Goal: Task Accomplishment & Management: Use online tool/utility

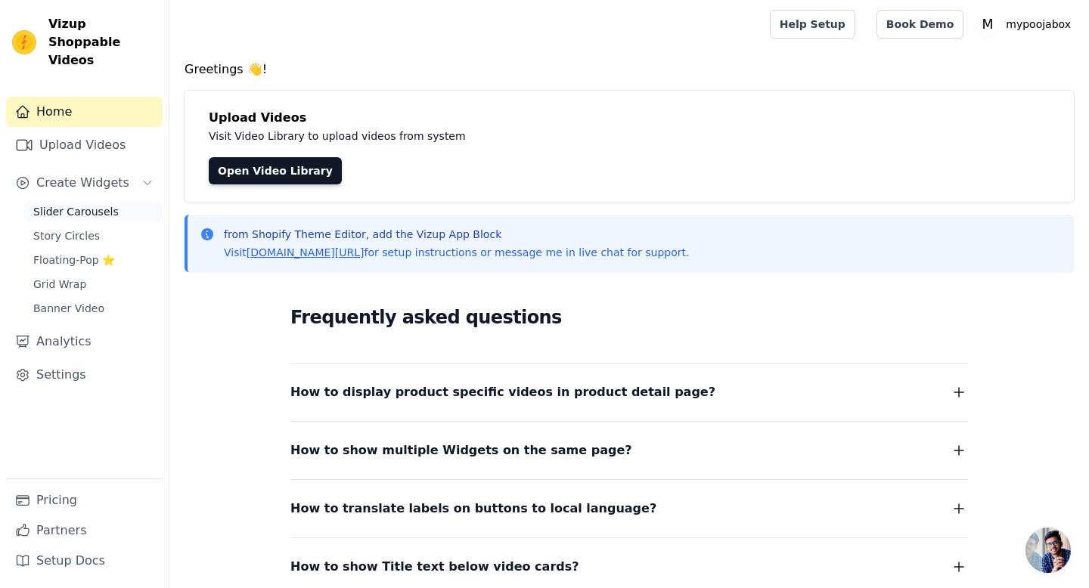
click at [61, 204] on span "Slider Carousels" at bounding box center [75, 211] width 85 height 15
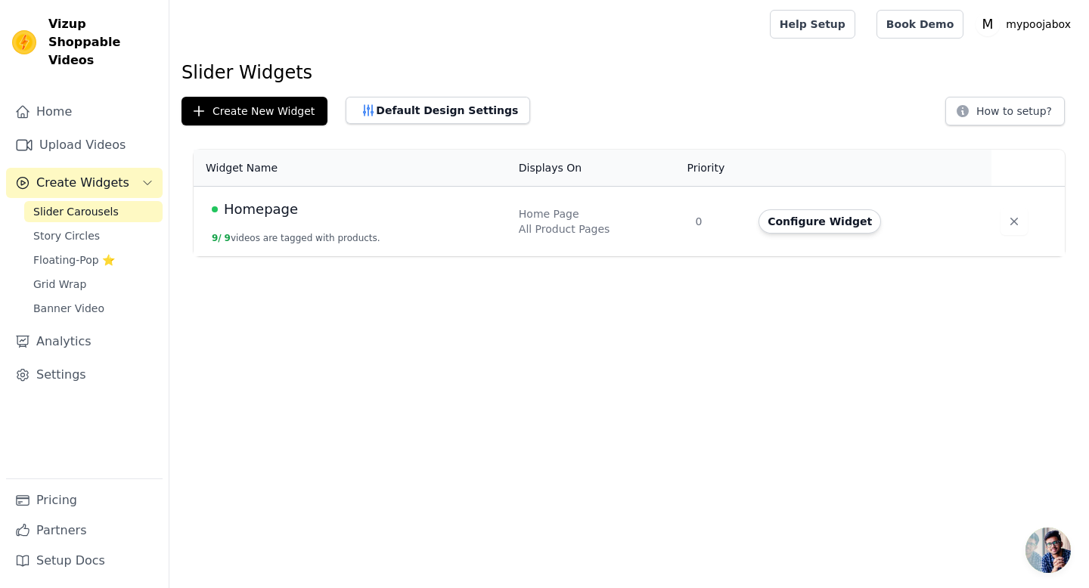
click at [248, 209] on span "Homepage" at bounding box center [261, 209] width 74 height 21
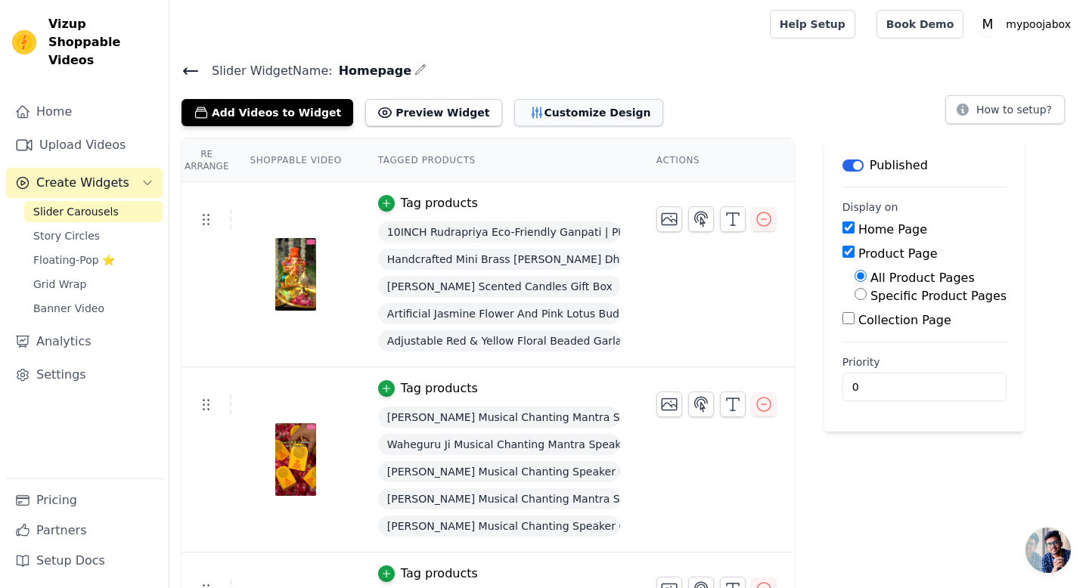
click at [589, 121] on button "Customize Design" at bounding box center [588, 112] width 149 height 27
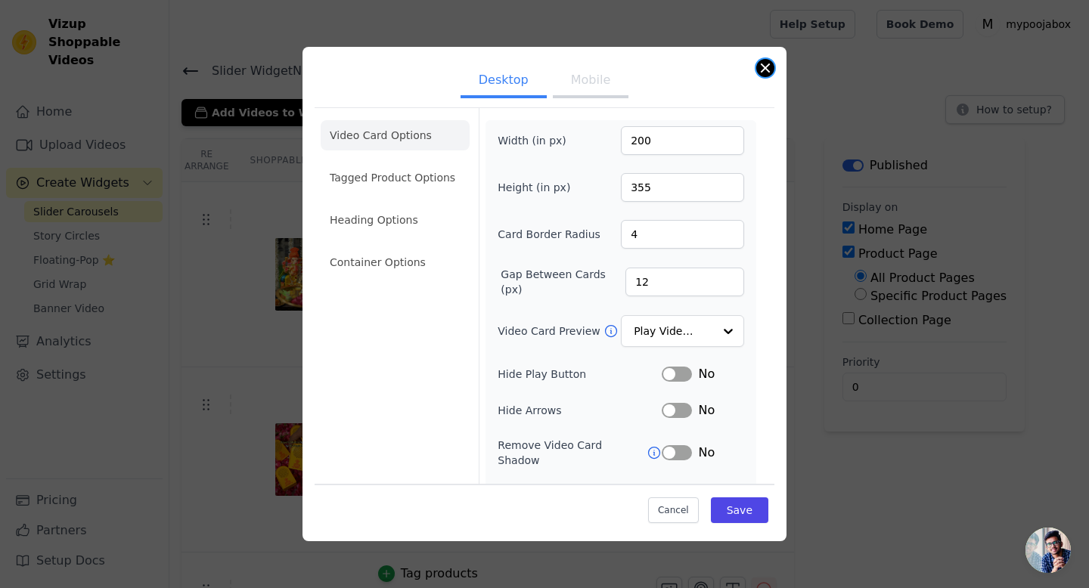
click at [766, 67] on button "Close modal" at bounding box center [765, 68] width 18 height 18
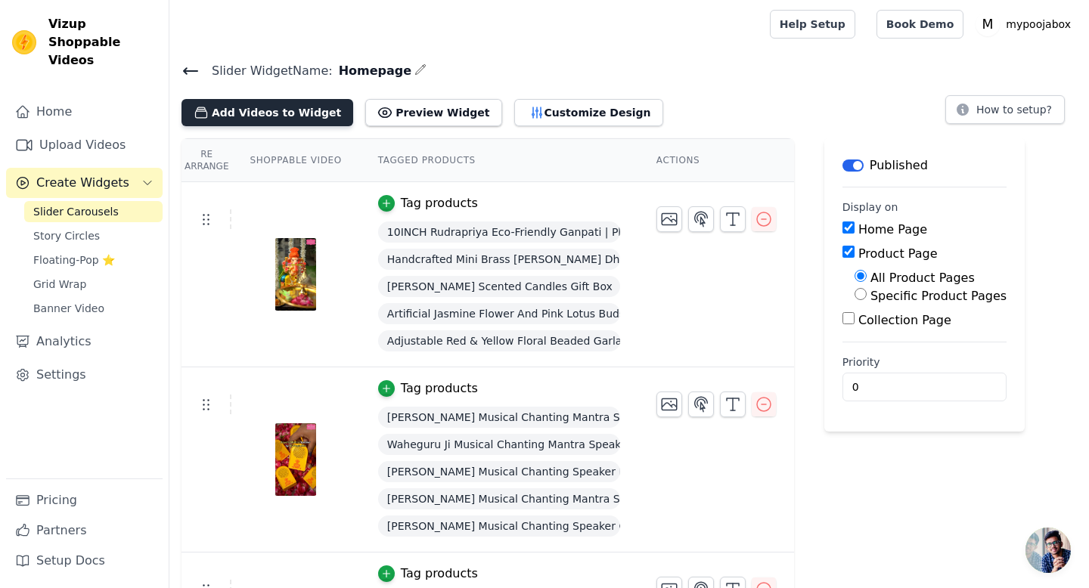
click at [216, 115] on button "Add Videos to Widget" at bounding box center [267, 112] width 172 height 27
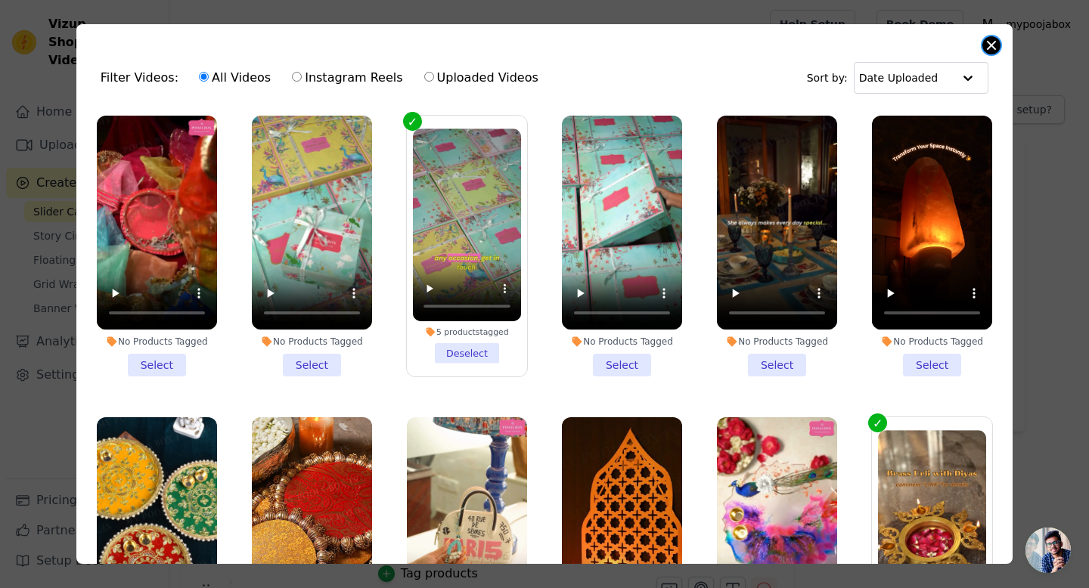
click at [997, 50] on button "Close modal" at bounding box center [991, 45] width 18 height 18
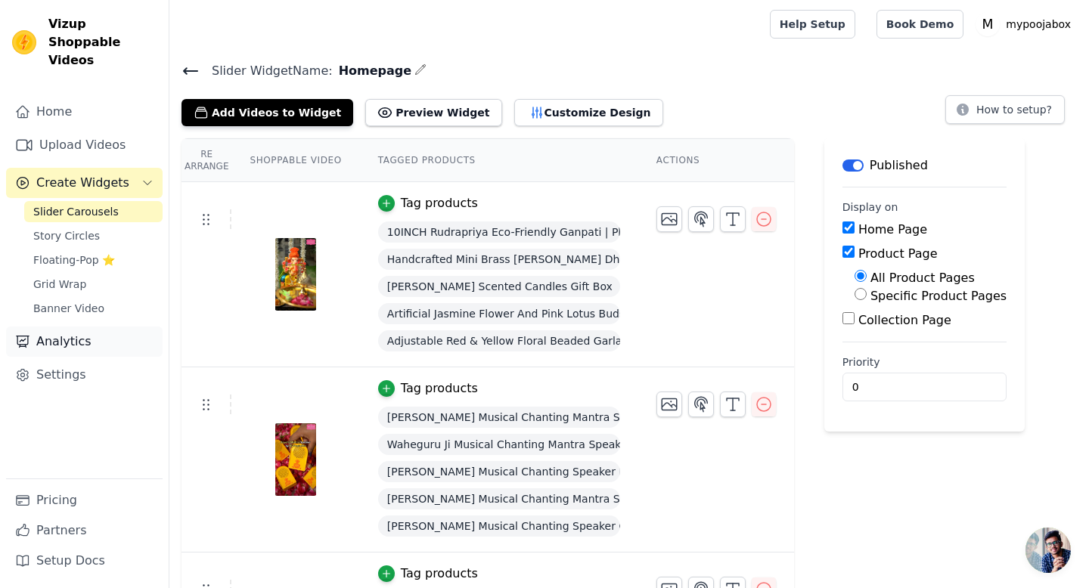
click at [81, 327] on link "Analytics" at bounding box center [84, 342] width 157 height 30
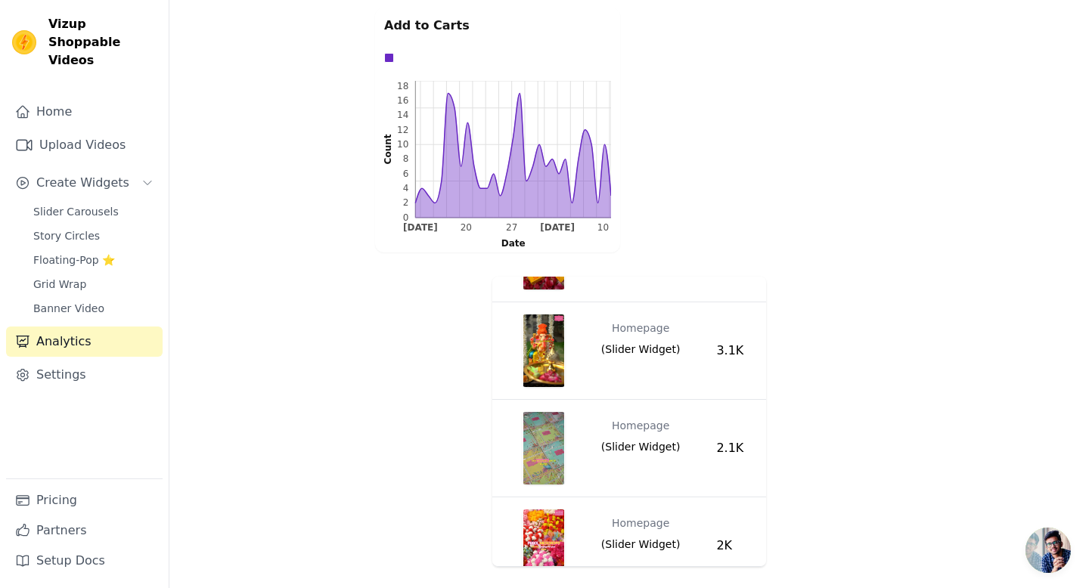
scroll to position [141, 0]
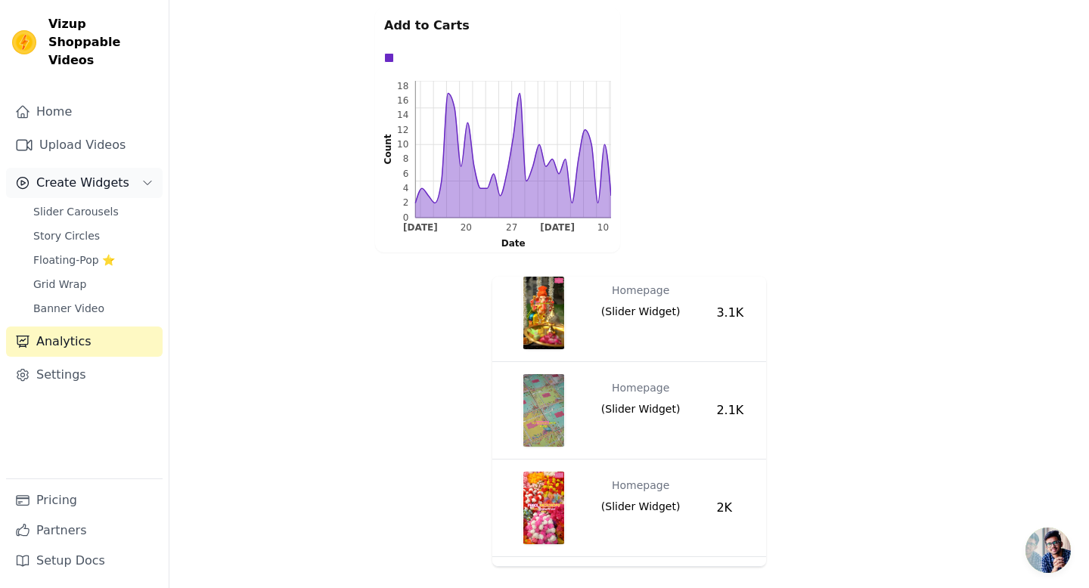
click at [51, 174] on span "Create Widgets" at bounding box center [82, 183] width 93 height 18
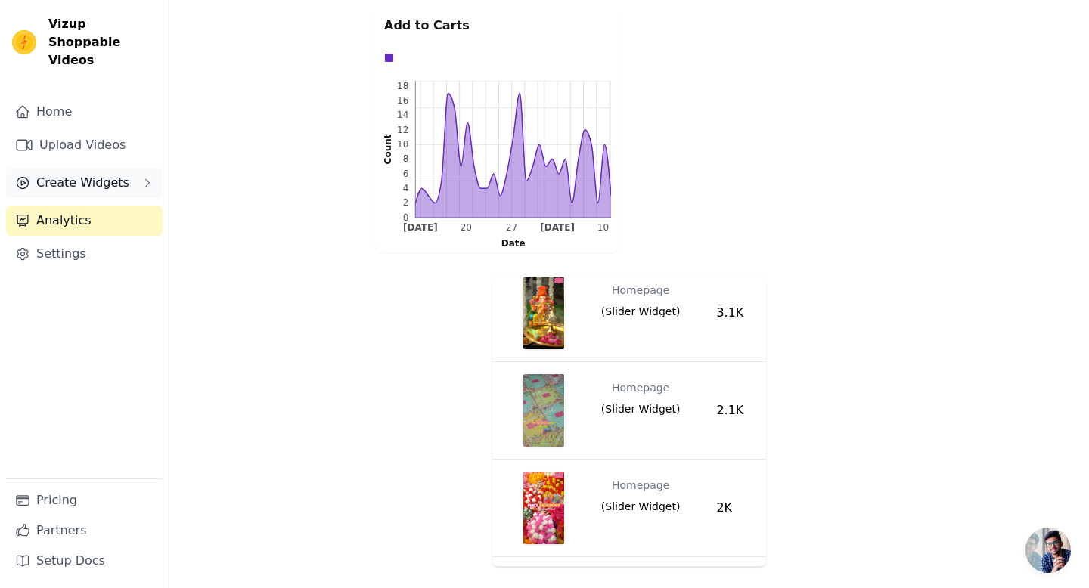
click at [51, 174] on span "Create Widgets" at bounding box center [82, 183] width 93 height 18
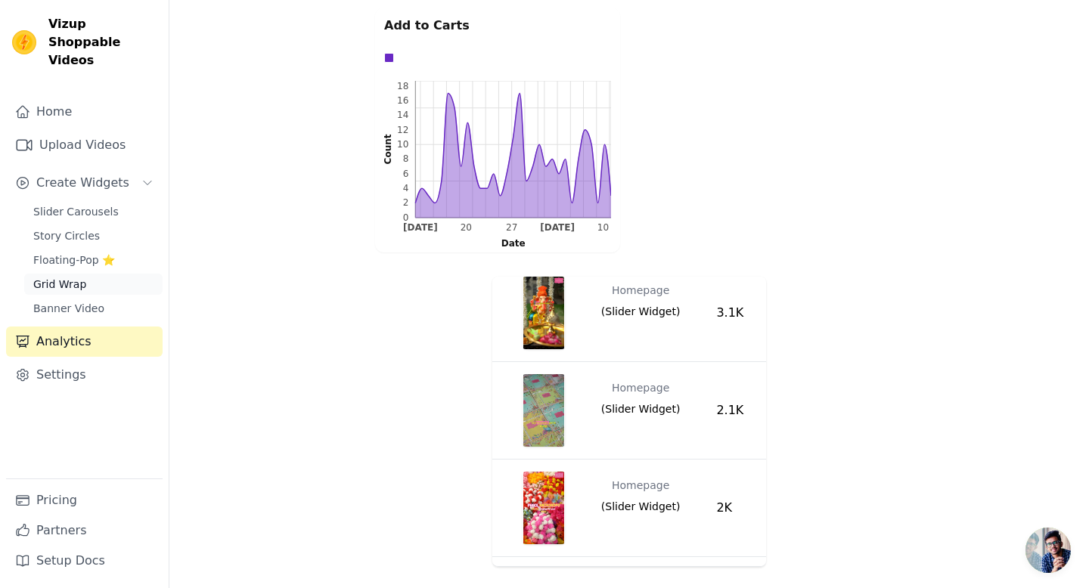
click at [84, 274] on link "Grid Wrap" at bounding box center [93, 284] width 138 height 21
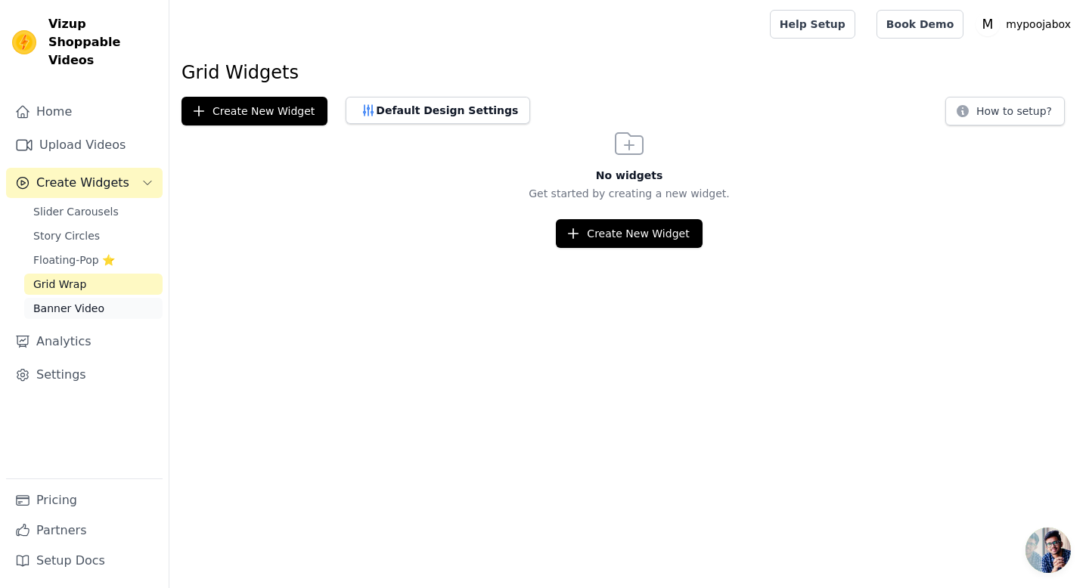
click at [85, 301] on span "Banner Video" at bounding box center [68, 308] width 71 height 15
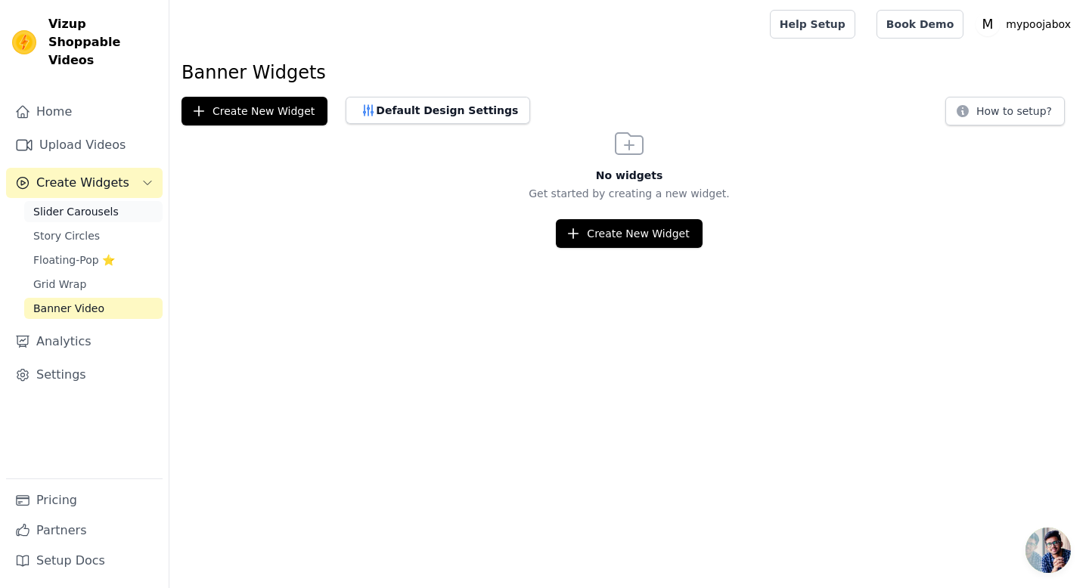
click at [54, 204] on span "Slider Carousels" at bounding box center [75, 211] width 85 height 15
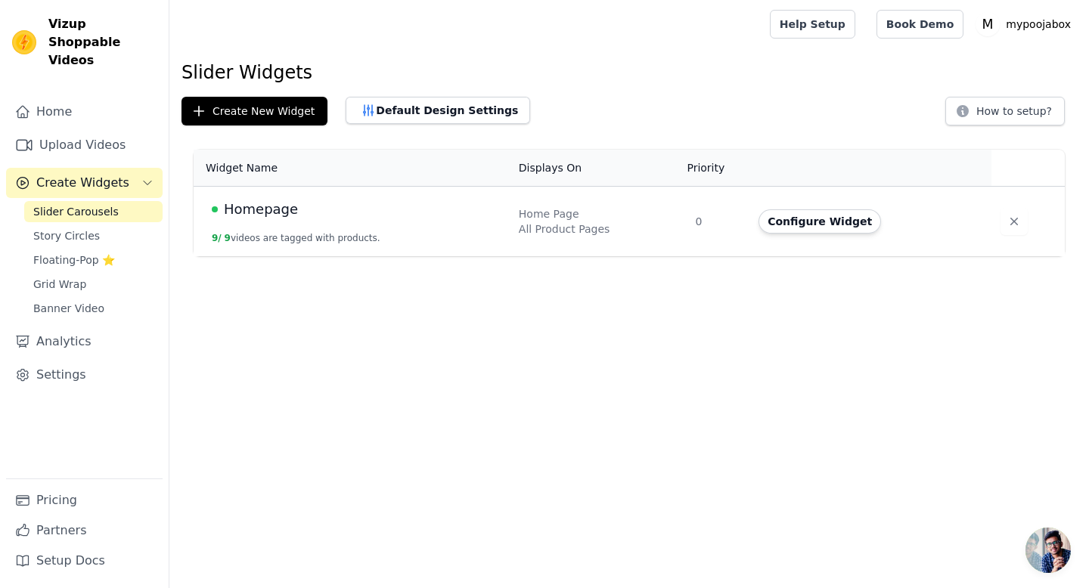
click at [300, 228] on td "Homepage 9 / 9 videos are tagged with products." at bounding box center [352, 222] width 316 height 70
click at [249, 209] on span "Homepage" at bounding box center [261, 209] width 74 height 21
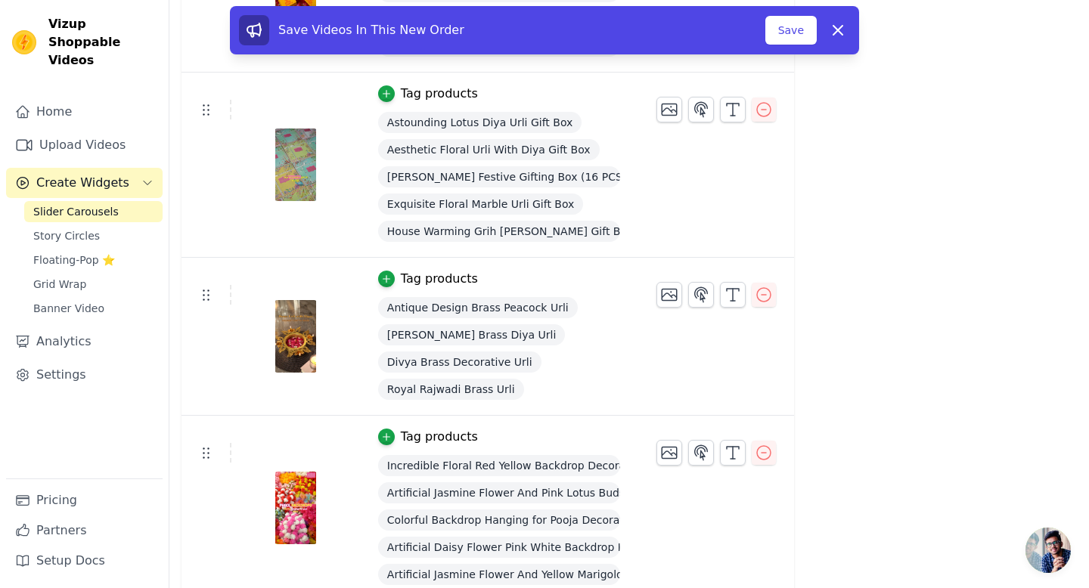
scroll to position [475, 0]
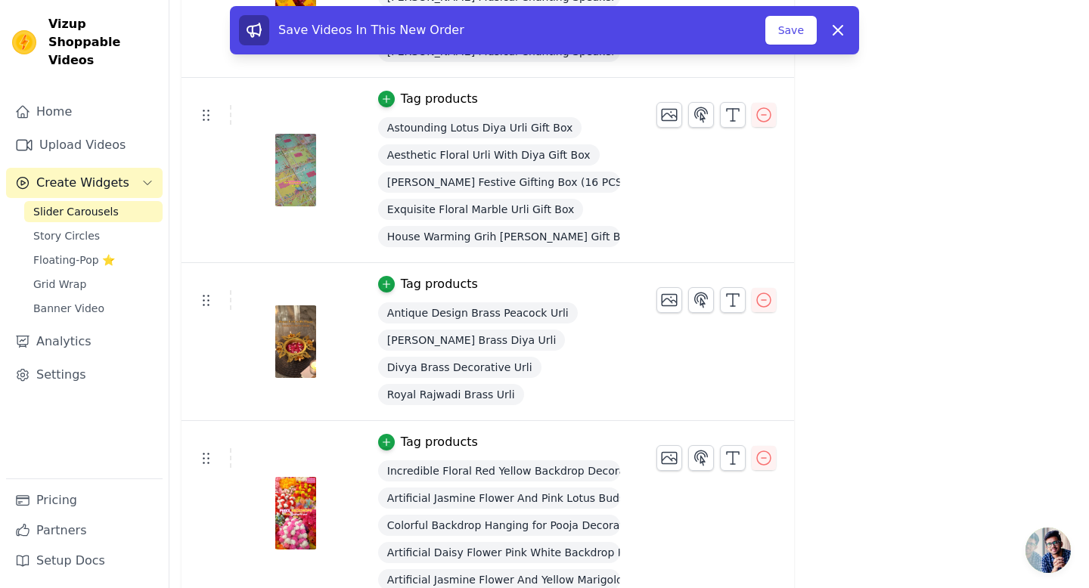
click at [203, 468] on tr "Tag products Incredible Floral Red Yellow Backdrop Decoration Artificial Jasmin…" at bounding box center [487, 513] width 612 height 185
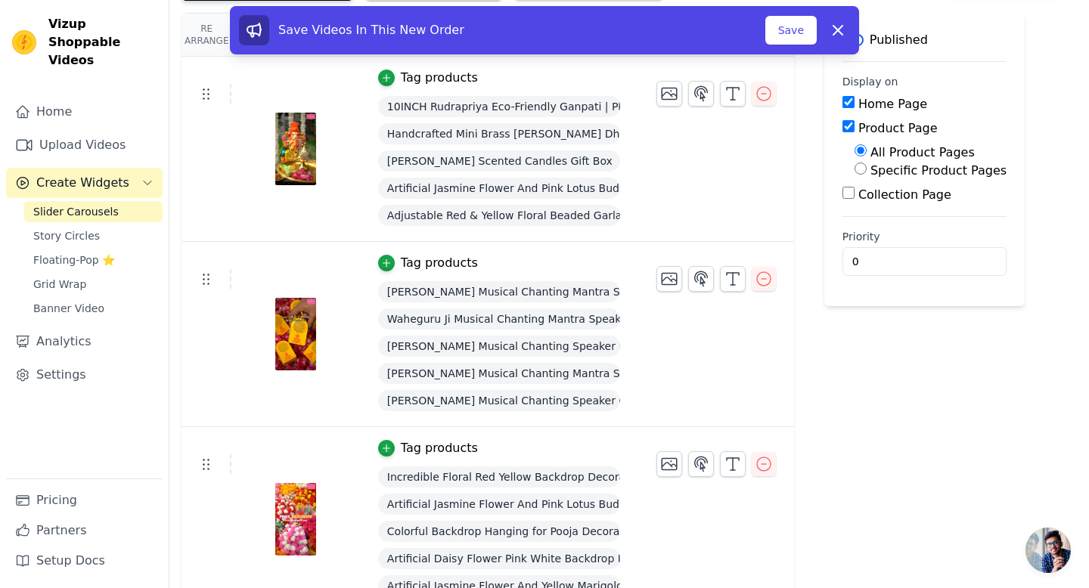
scroll to position [120, 0]
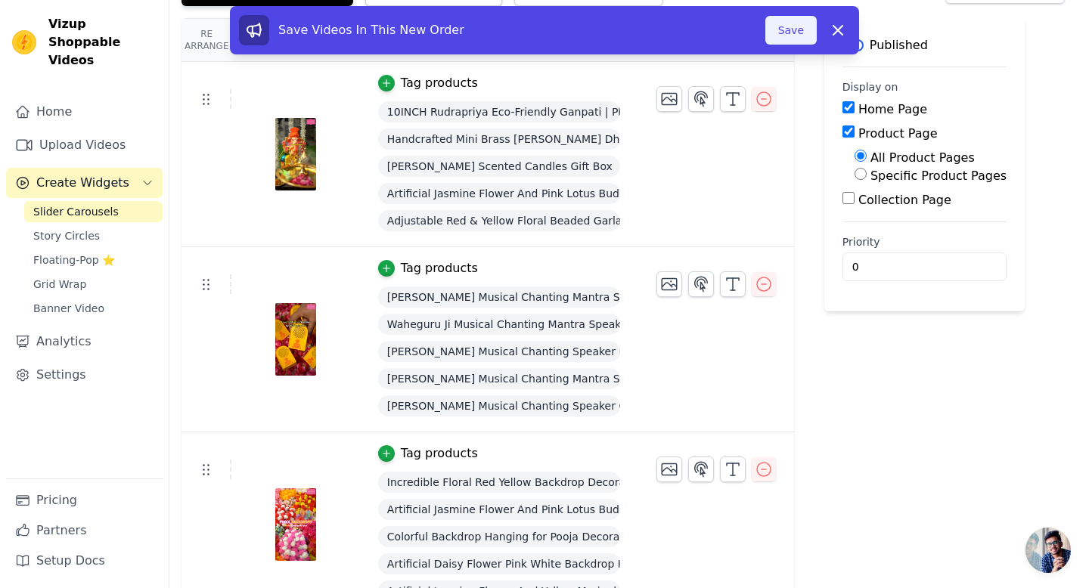
click at [793, 23] on button "Save" at bounding box center [790, 30] width 51 height 29
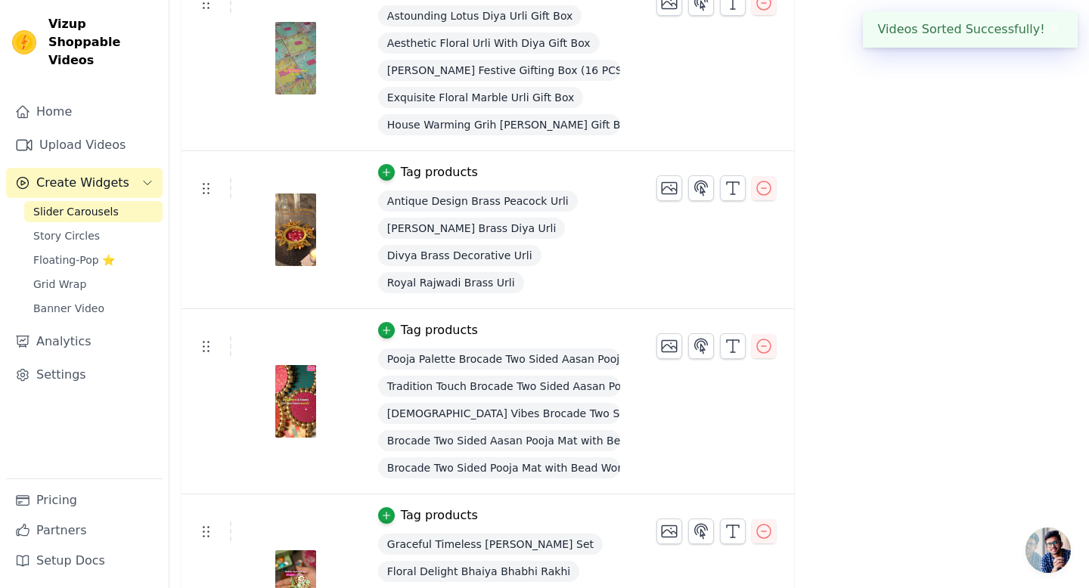
scroll to position [904, 0]
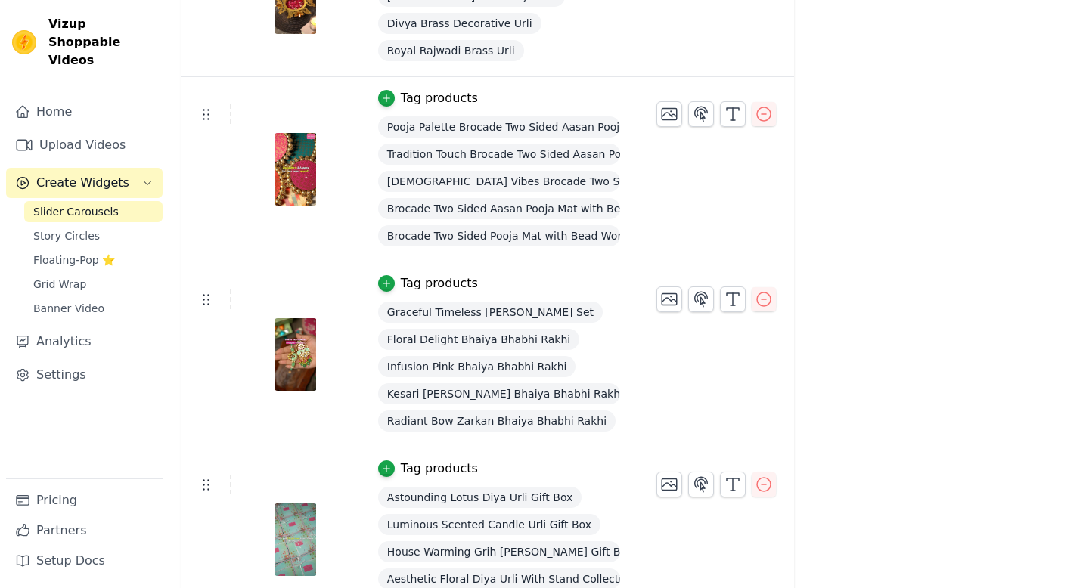
scroll to position [1206, 0]
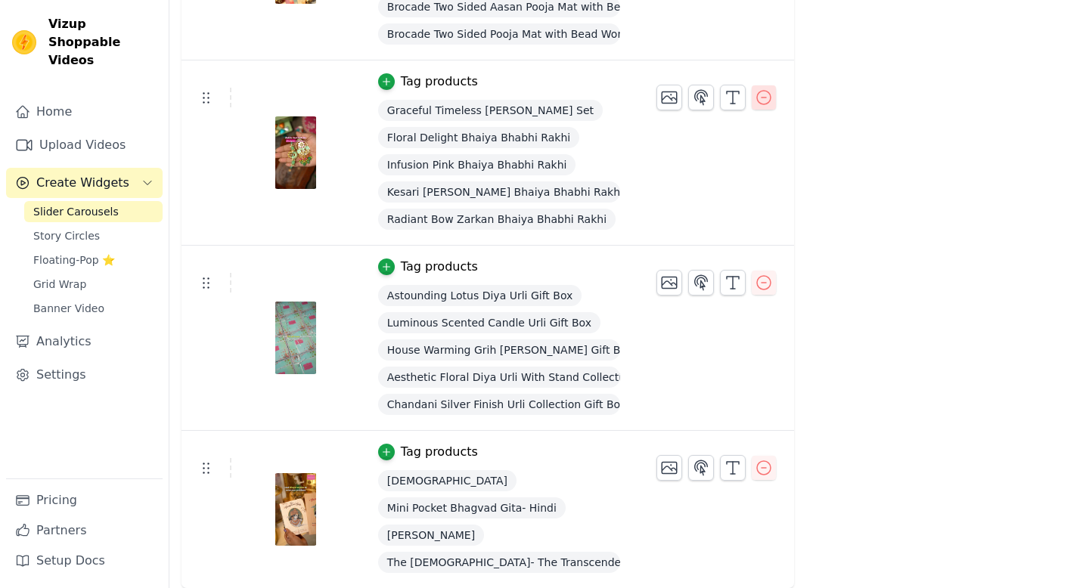
click at [763, 102] on icon "button" at bounding box center [764, 97] width 18 height 18
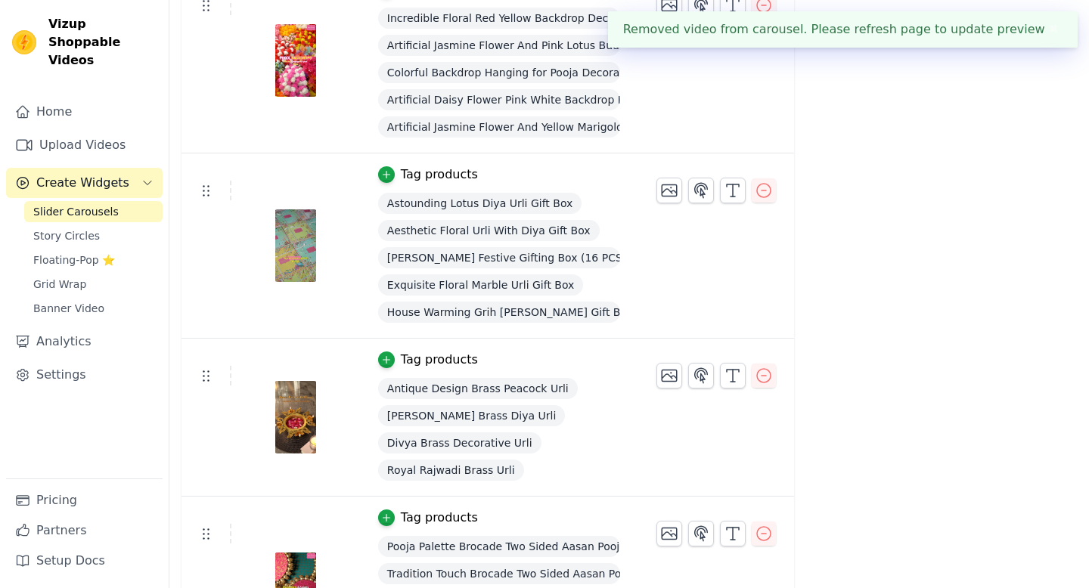
scroll to position [0, 0]
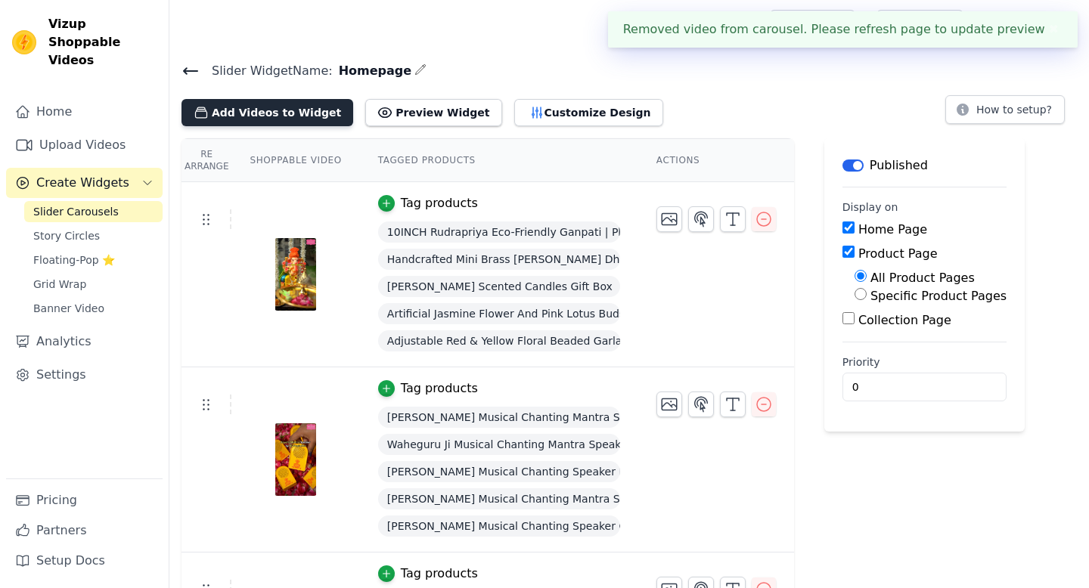
click at [309, 105] on button "Add Videos to Widget" at bounding box center [267, 112] width 172 height 27
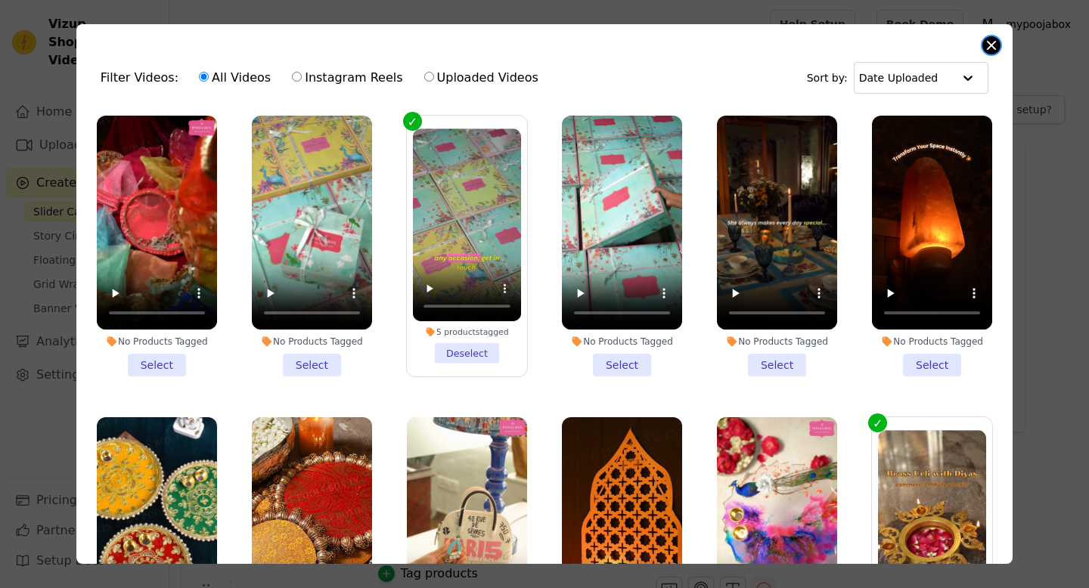
click at [993, 51] on button "Close modal" at bounding box center [991, 45] width 18 height 18
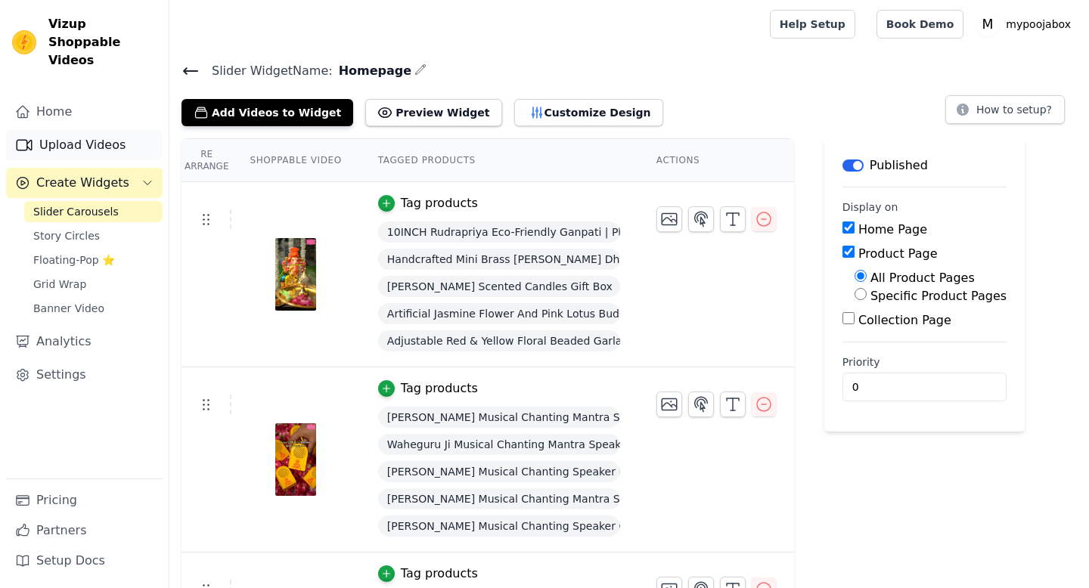
click at [65, 130] on link "Upload Videos" at bounding box center [84, 145] width 157 height 30
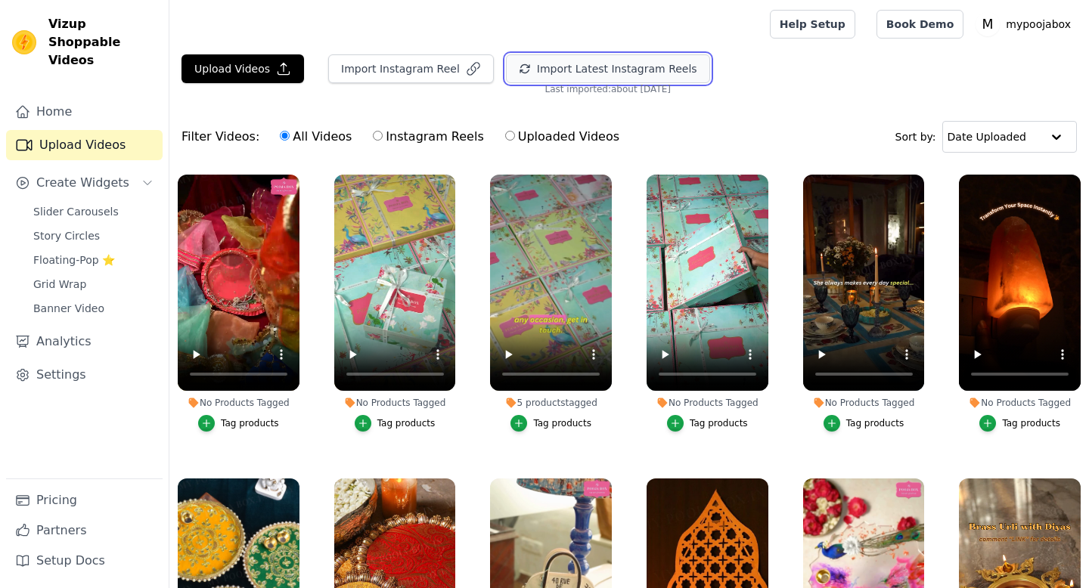
click at [530, 72] on button "Import Latest Instagram Reels" at bounding box center [608, 68] width 204 height 29
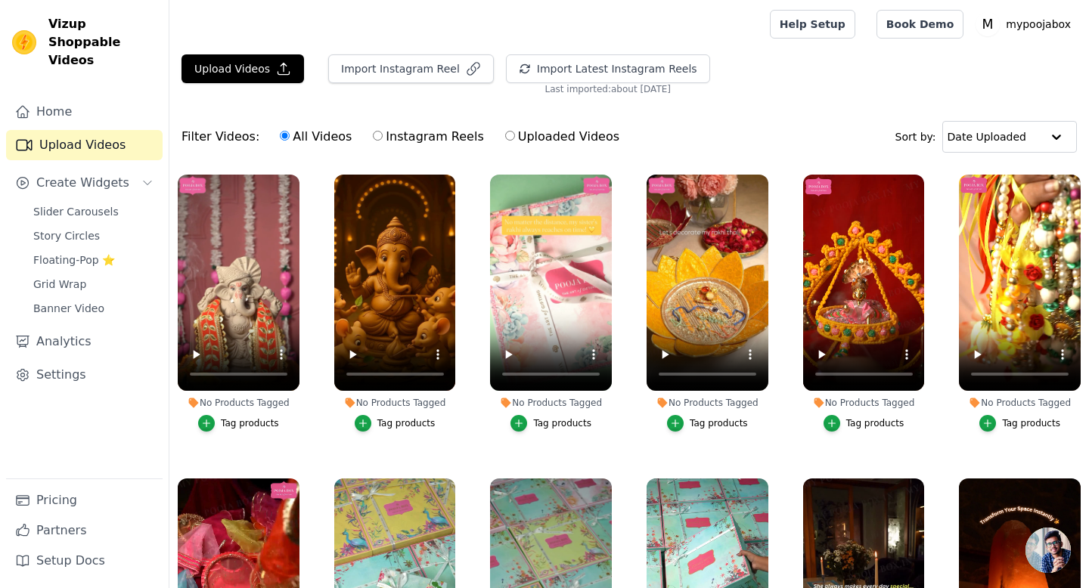
click at [706, 419] on div "Tag products" at bounding box center [719, 423] width 58 height 12
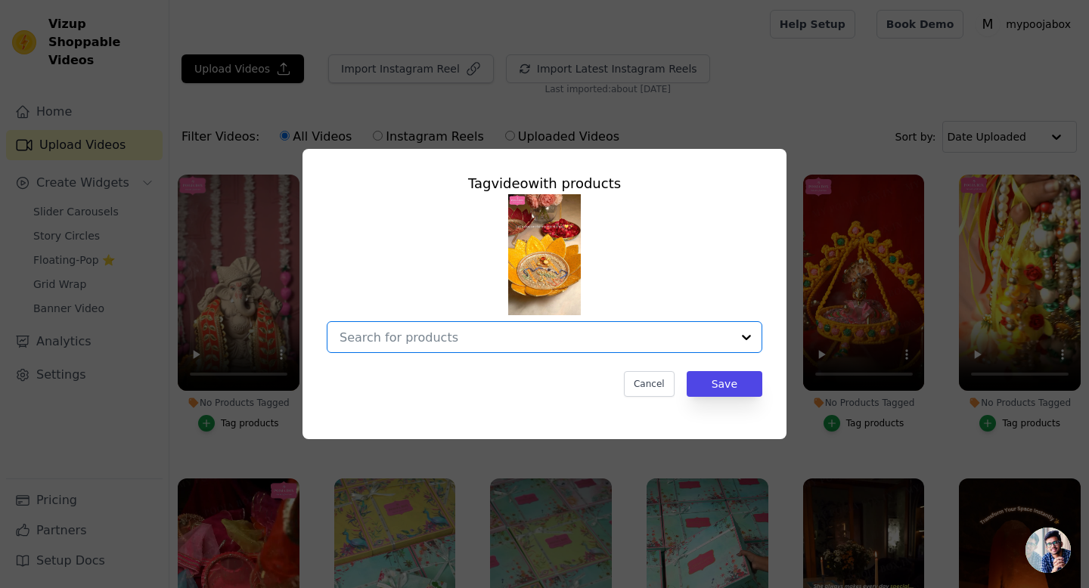
click at [561, 333] on input "No Products Tagged Tag video with products Option undefined, selected. Select i…" at bounding box center [536, 337] width 392 height 14
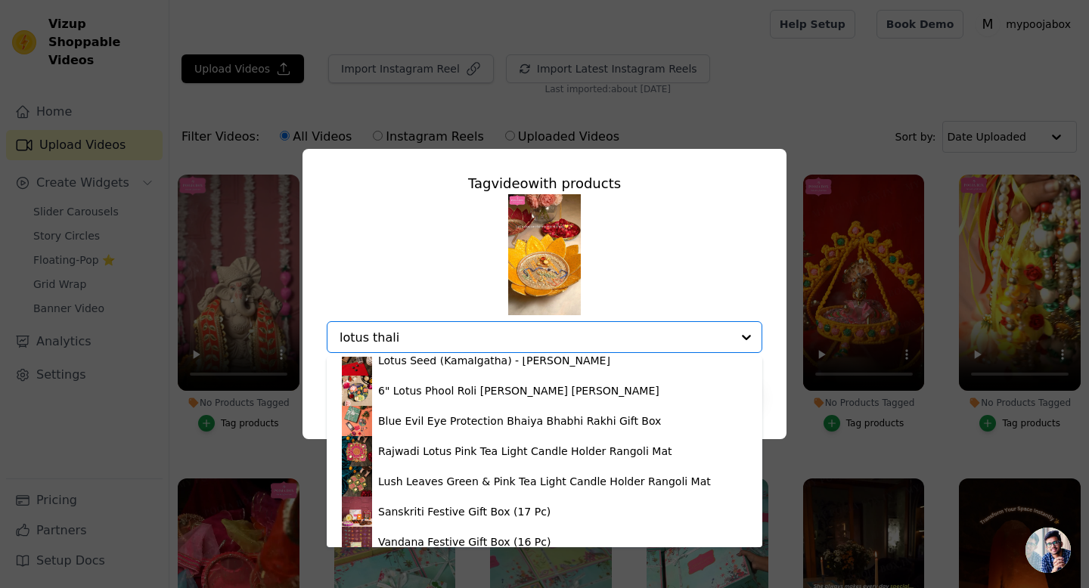
scroll to position [1261, 0]
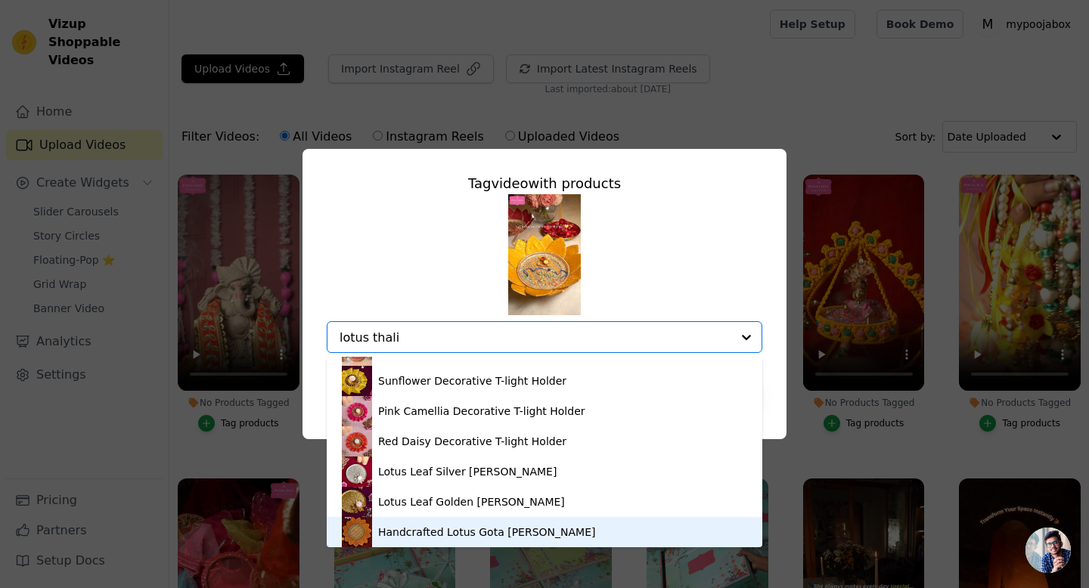
type input "lotus thali"
click at [405, 547] on div "Tag video with products My [DATE] Box (Standard) My [DATE] Box (Premium) My [DA…" at bounding box center [544, 294] width 1089 height 588
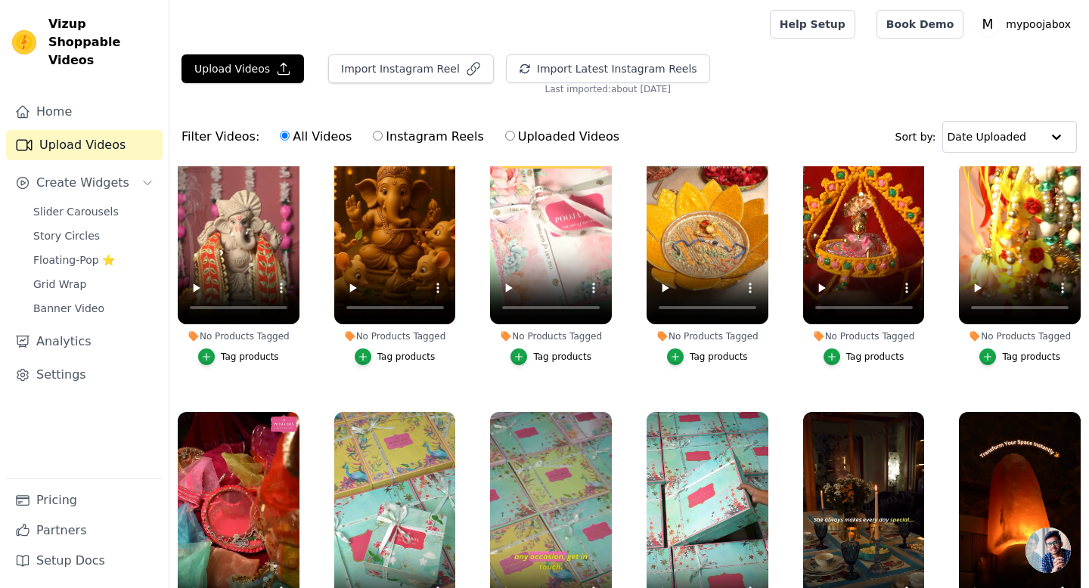
scroll to position [0, 0]
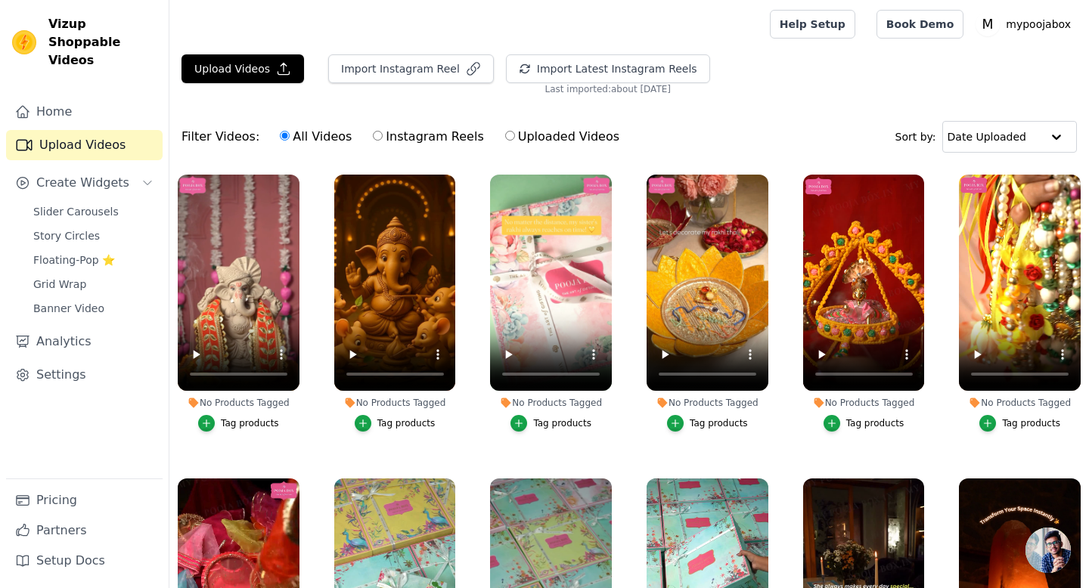
click at [696, 423] on div "Tag products" at bounding box center [719, 423] width 58 height 12
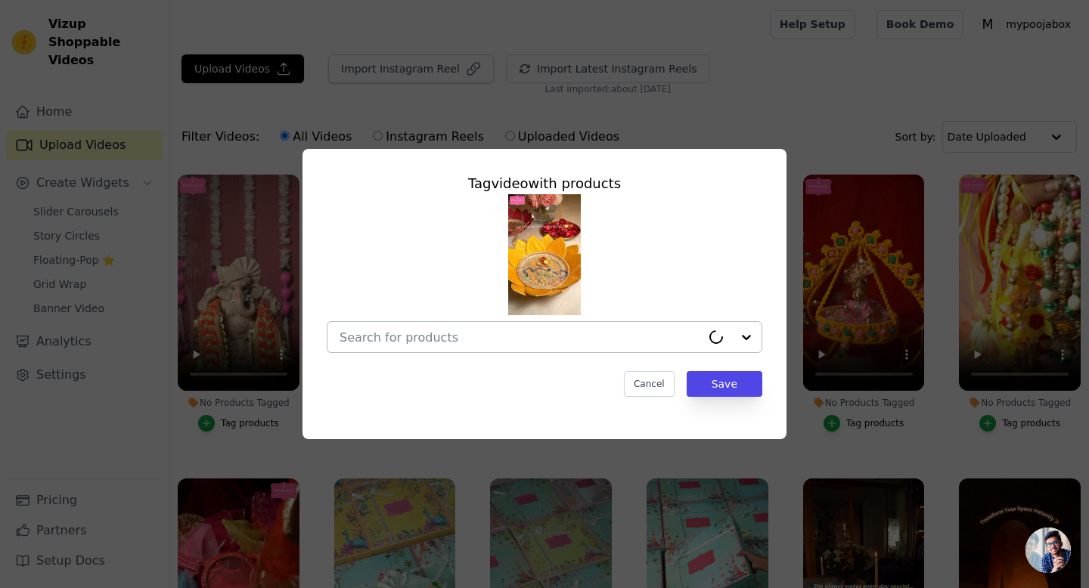
click at [541, 334] on input "No Products Tagged Tag video with products Cancel Save Tag products" at bounding box center [520, 337] width 361 height 14
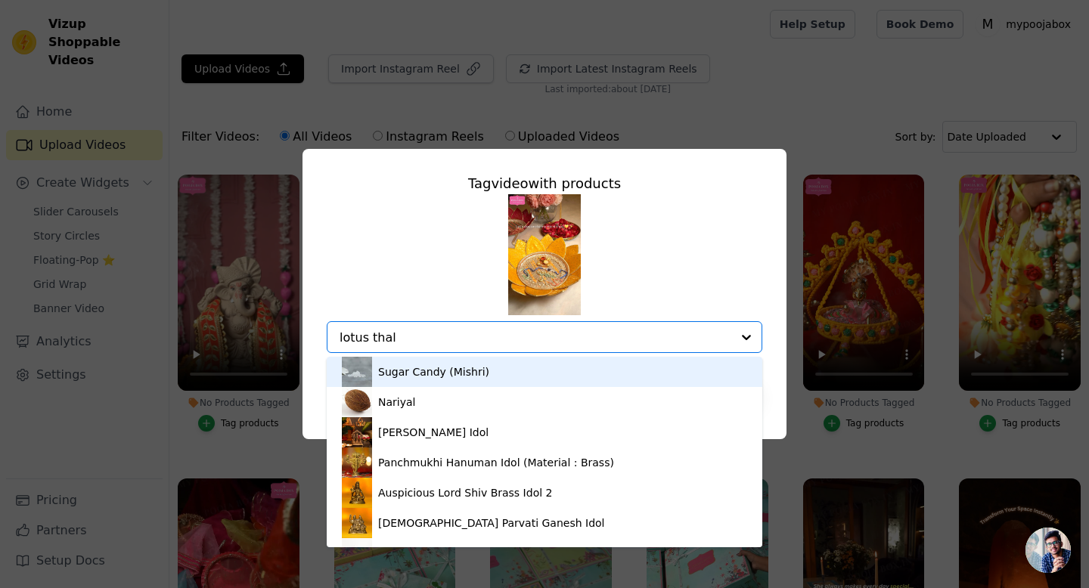
type input "lotus thali"
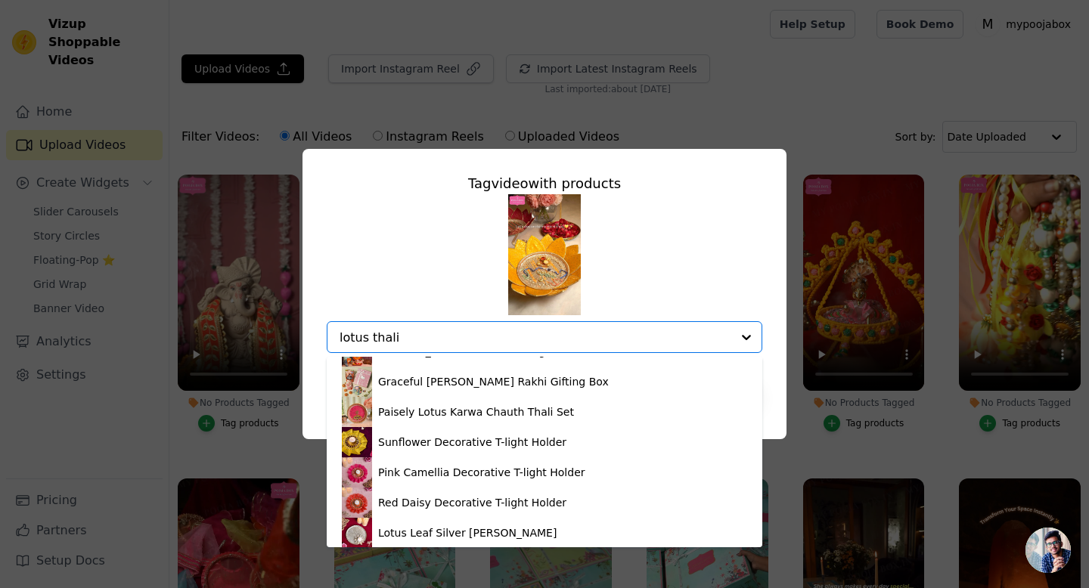
scroll to position [1261, 0]
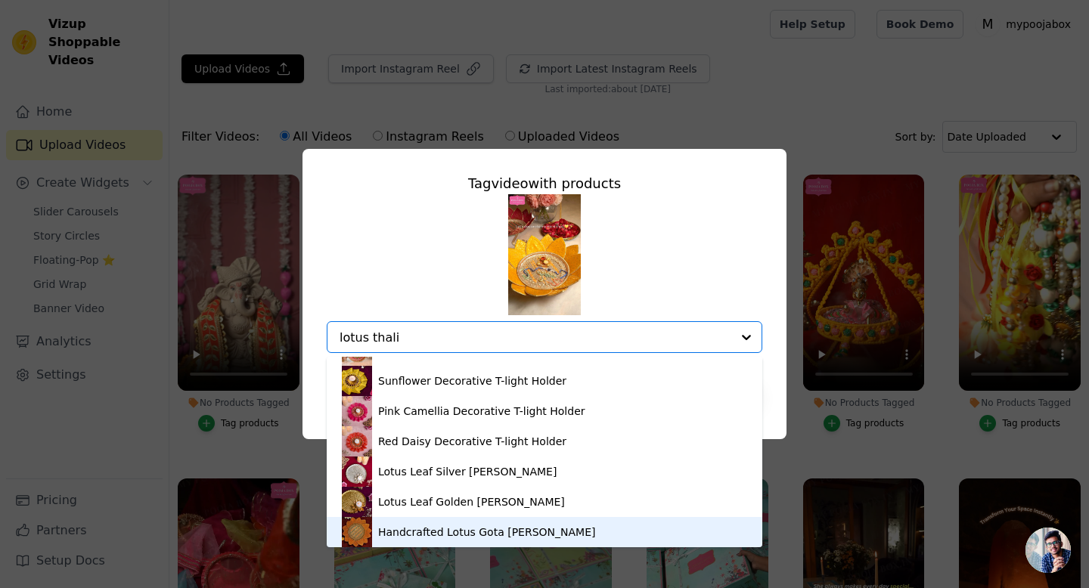
click at [532, 535] on div "Handcrafted Lotus Gota [PERSON_NAME]" at bounding box center [486, 532] width 217 height 15
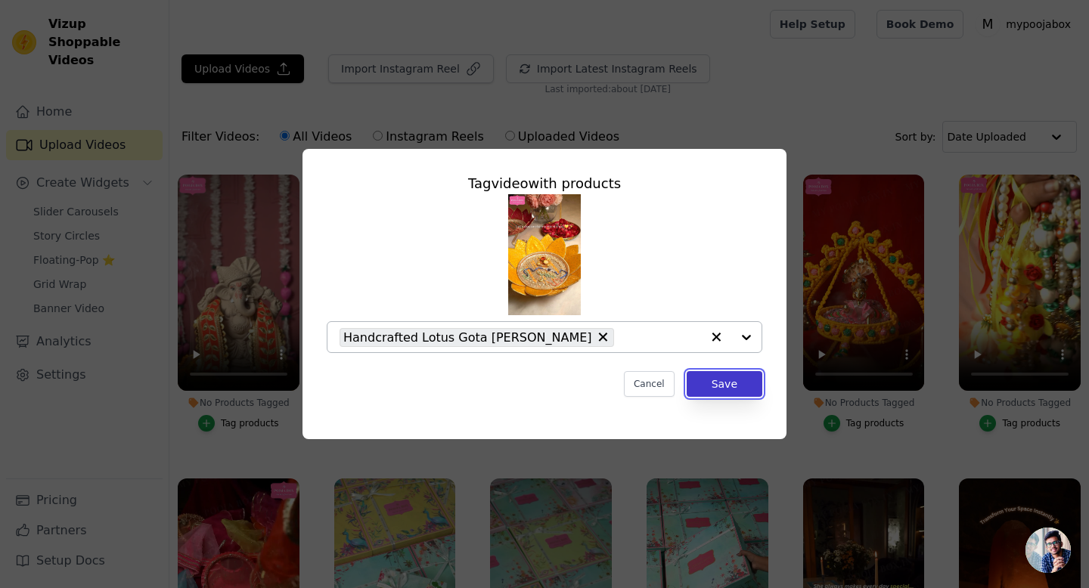
click at [724, 390] on button "Save" at bounding box center [725, 384] width 76 height 26
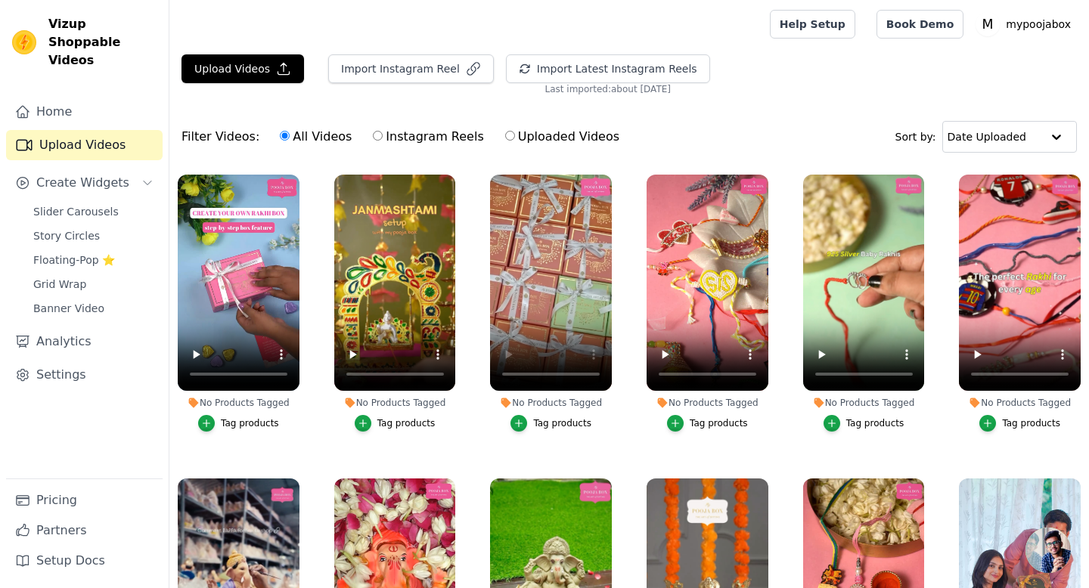
click at [554, 421] on div "Tag products" at bounding box center [562, 423] width 58 height 12
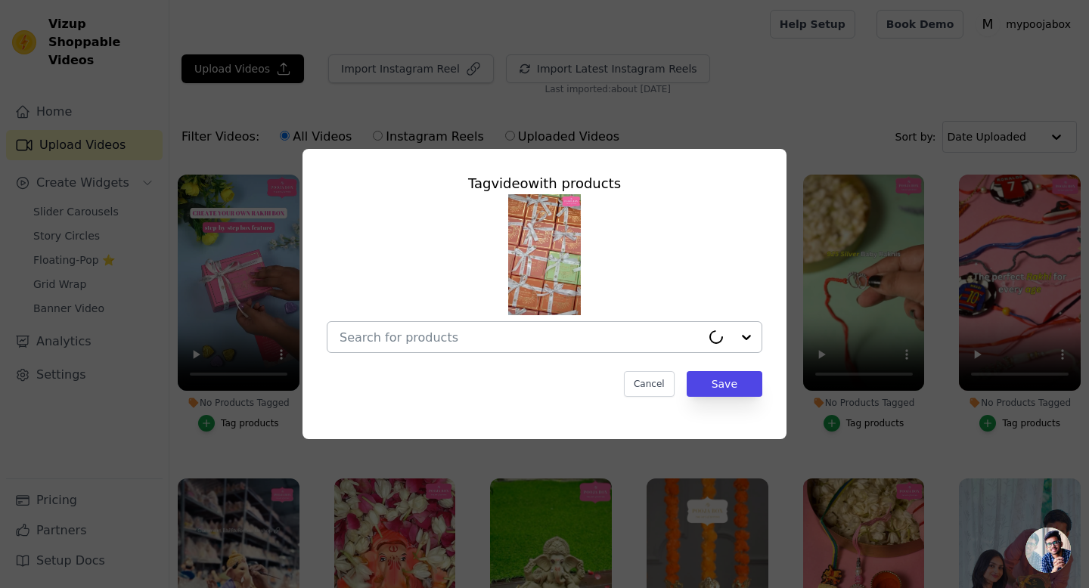
click at [495, 327] on div at bounding box center [520, 337] width 361 height 30
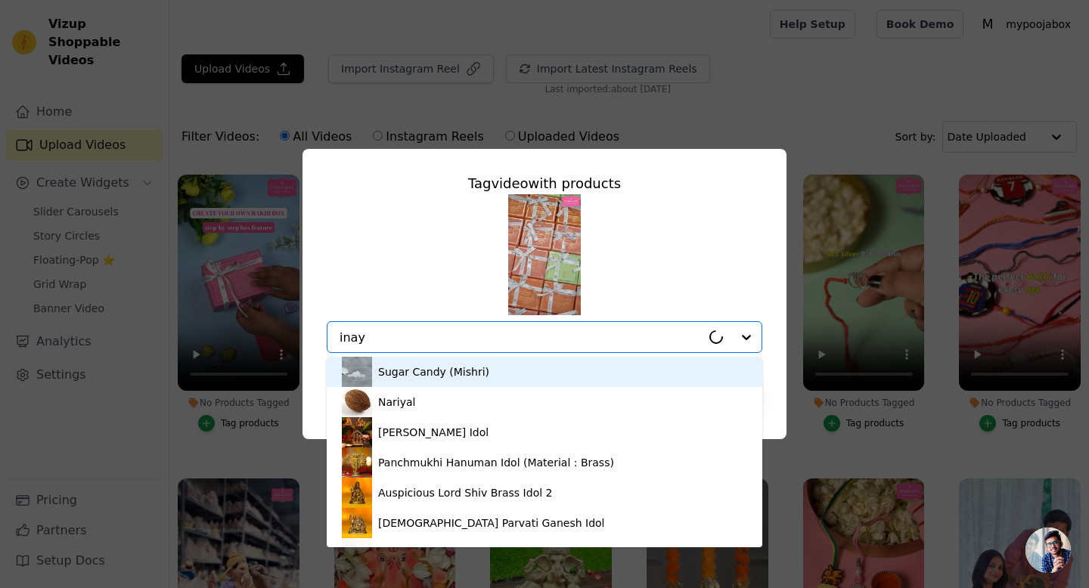
type input "inaya"
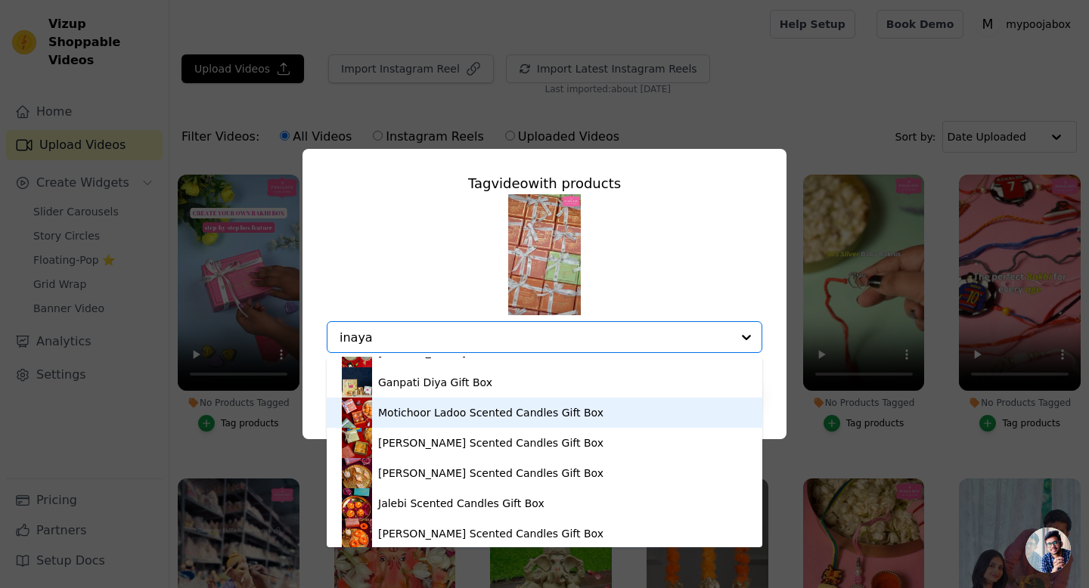
scroll to position [471, 0]
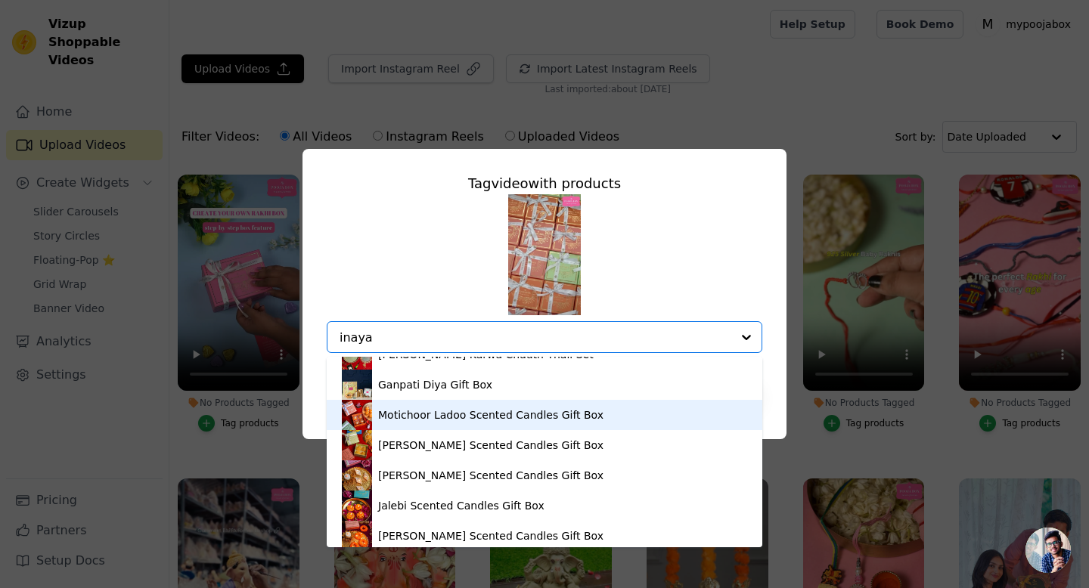
click at [392, 419] on div "Motichoor Ladoo Scented Candles Gift Box" at bounding box center [490, 415] width 225 height 15
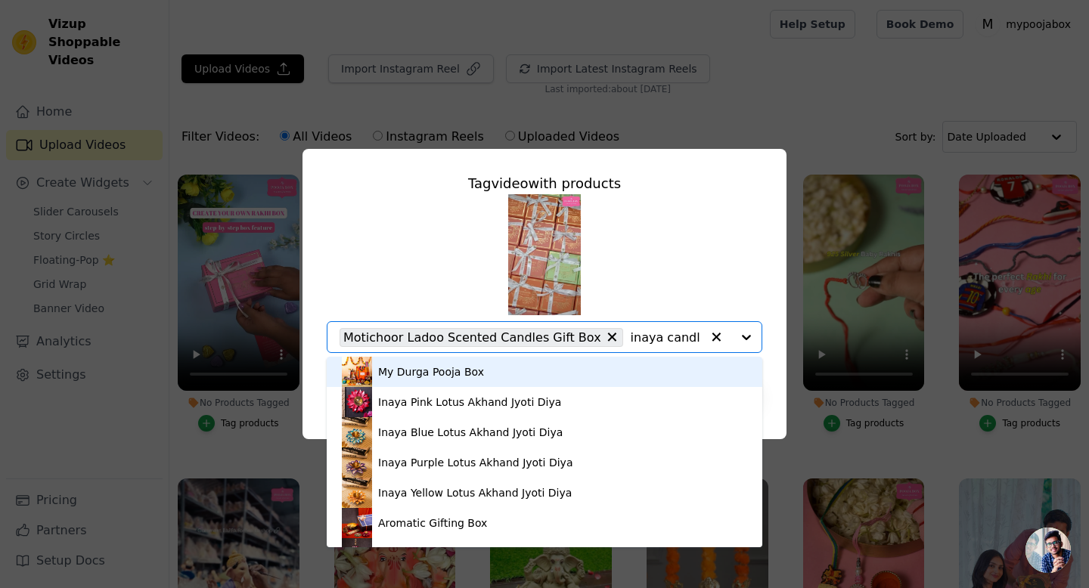
type input "inaya candle"
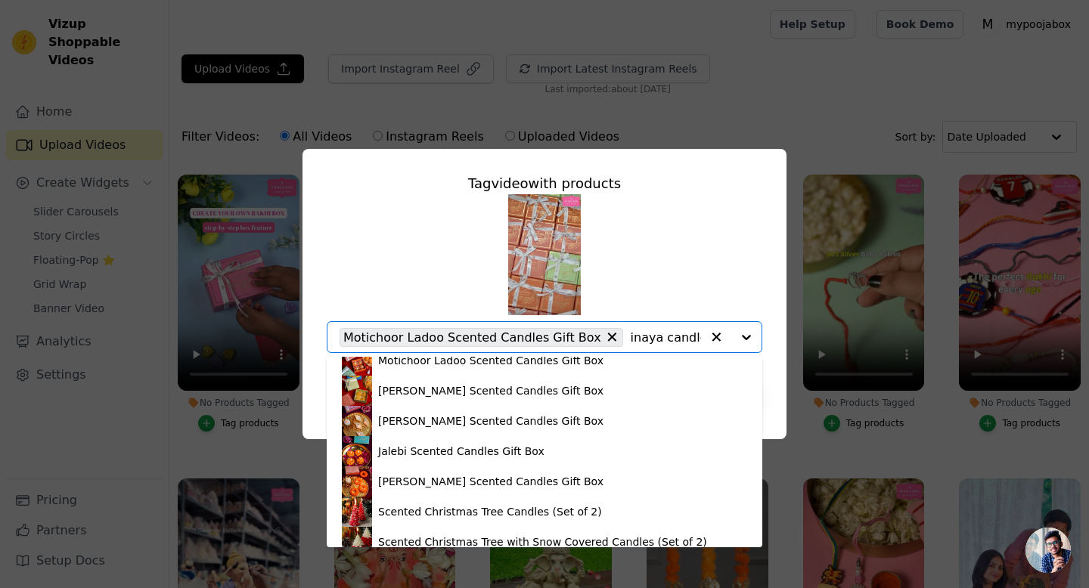
scroll to position [124, 0]
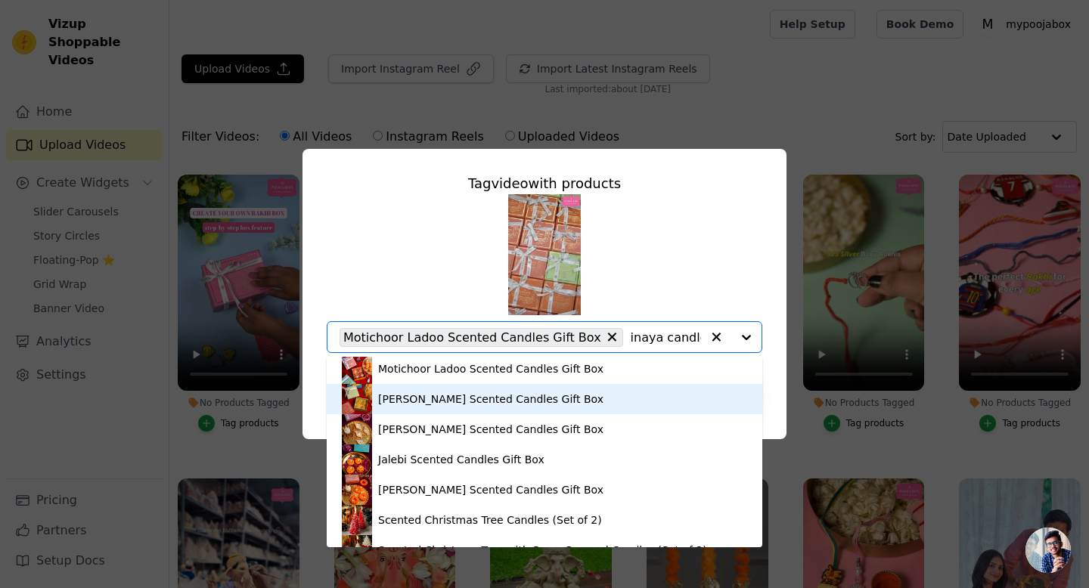
click at [419, 386] on div "[PERSON_NAME] Scented Candles Gift Box" at bounding box center [544, 399] width 405 height 30
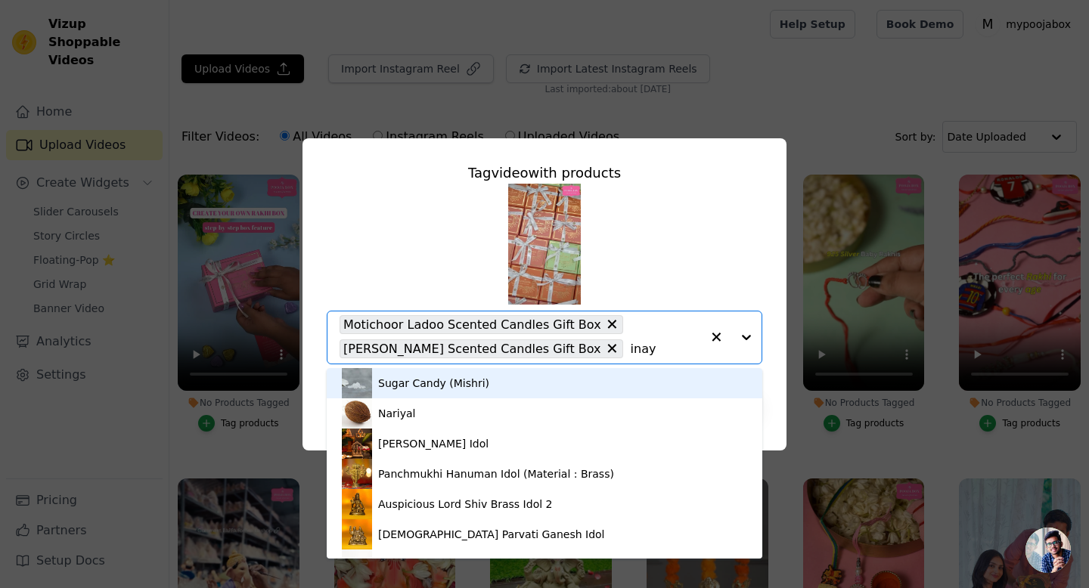
type input "inaya"
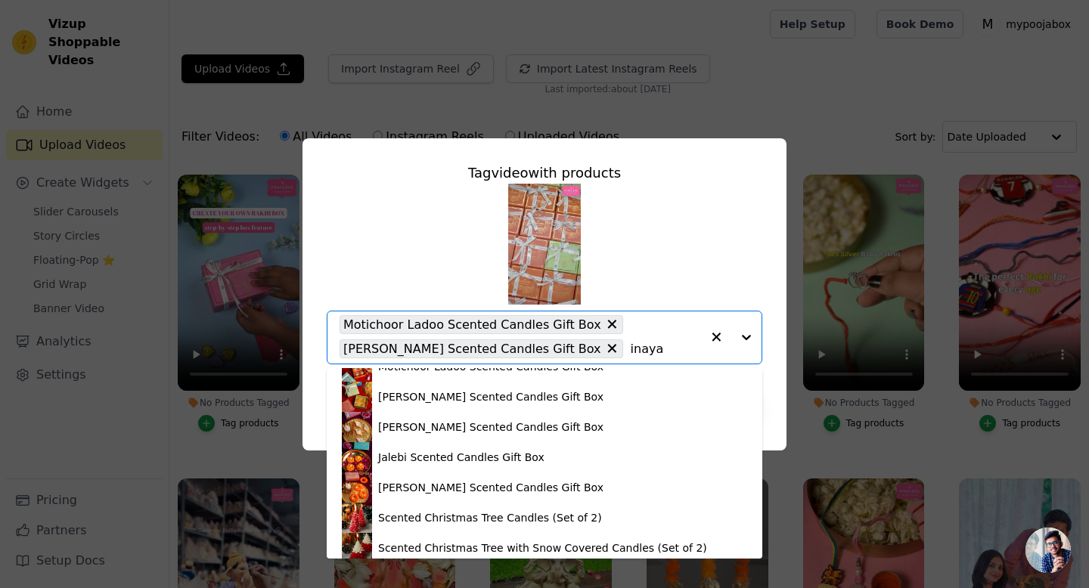
scroll to position [514, 0]
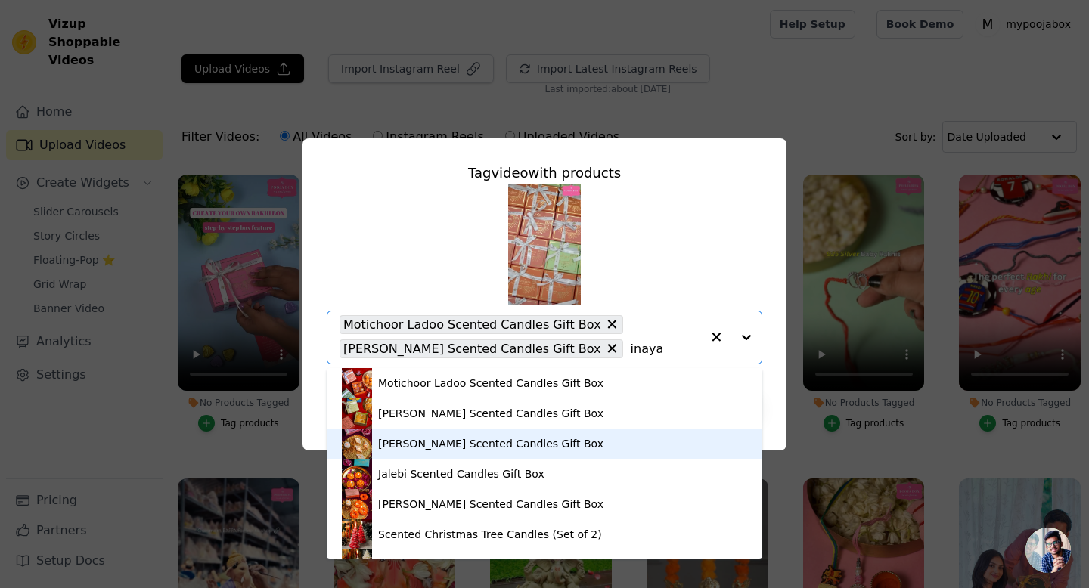
click at [415, 446] on div "[PERSON_NAME] Scented Candles Gift Box" at bounding box center [490, 443] width 225 height 15
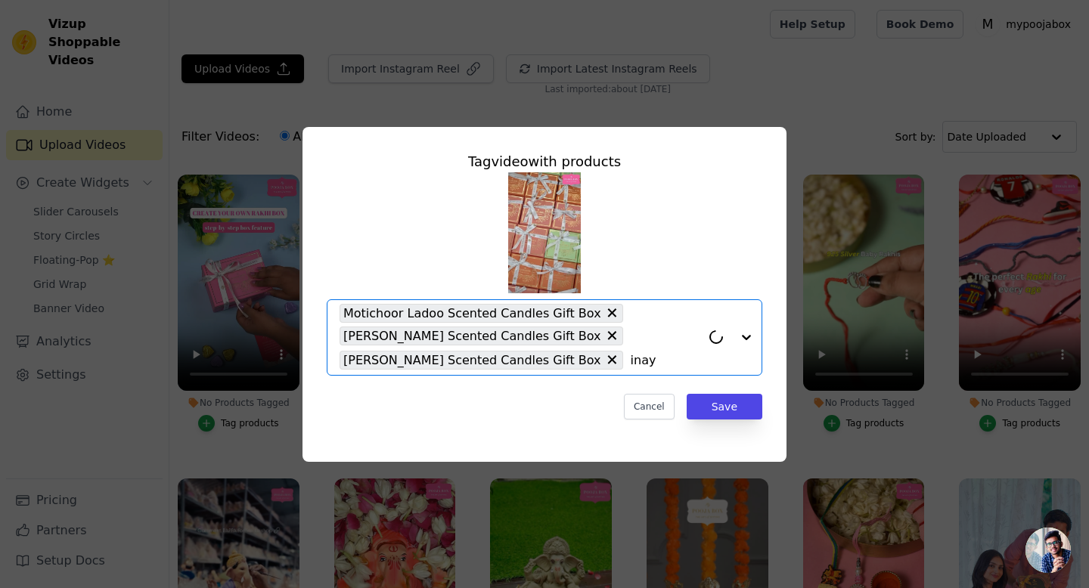
type input "inaya"
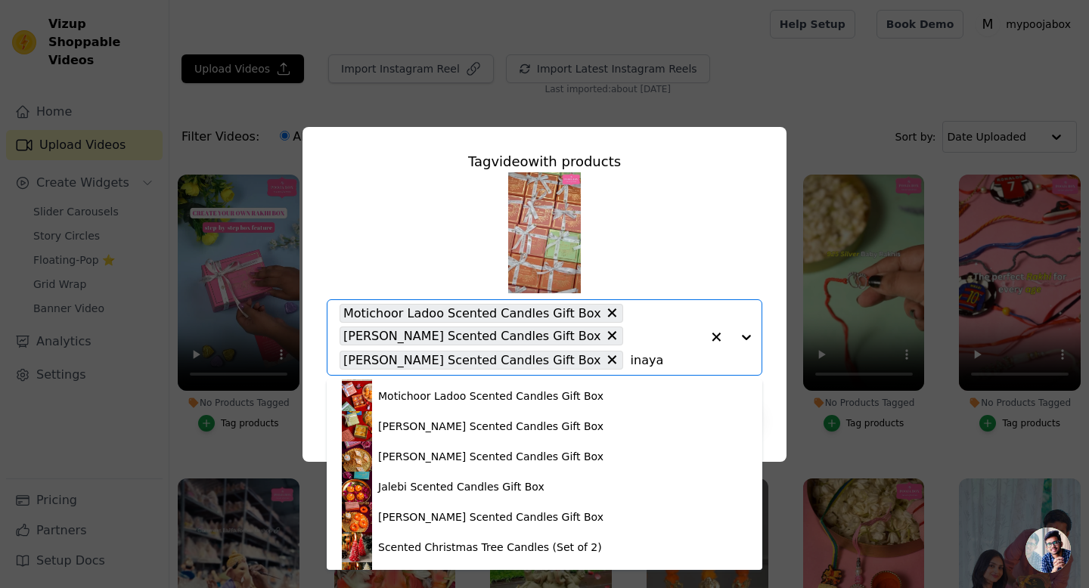
scroll to position [516, 0]
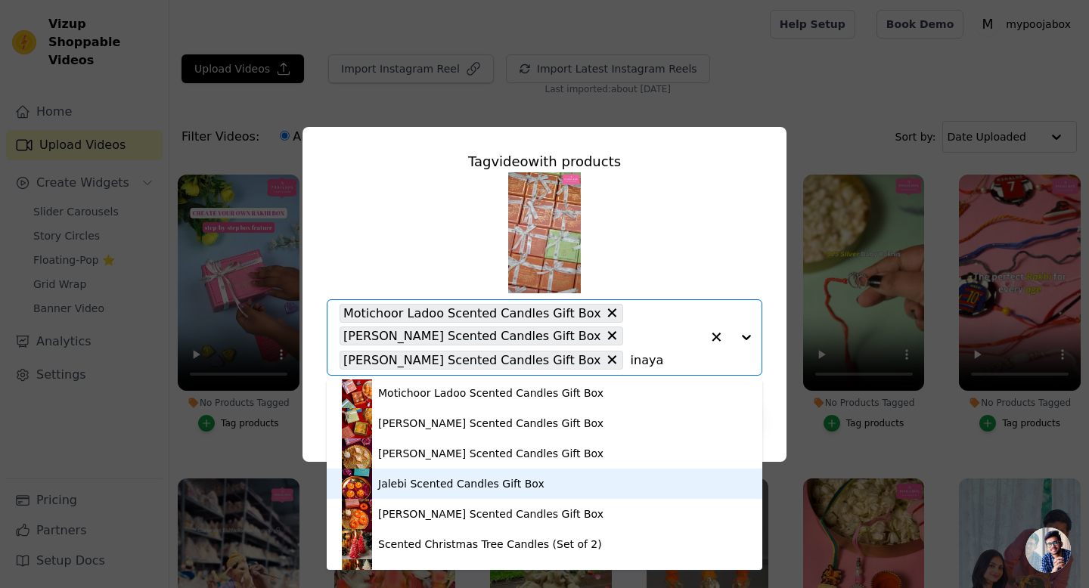
click at [501, 484] on div "Jalebi Scented Candles Gift Box" at bounding box center [461, 483] width 166 height 15
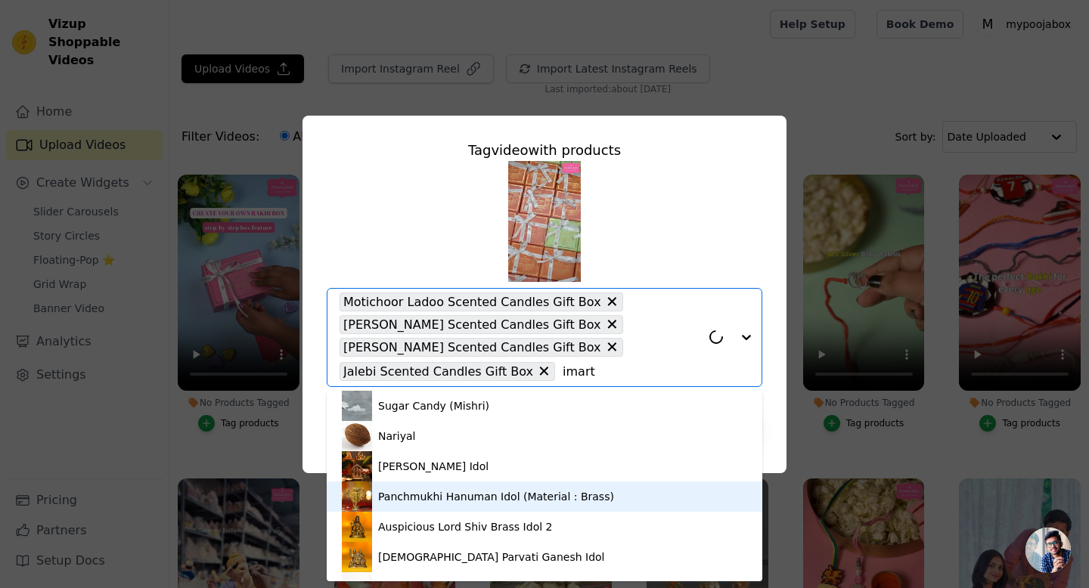
type input "[PERSON_NAME]"
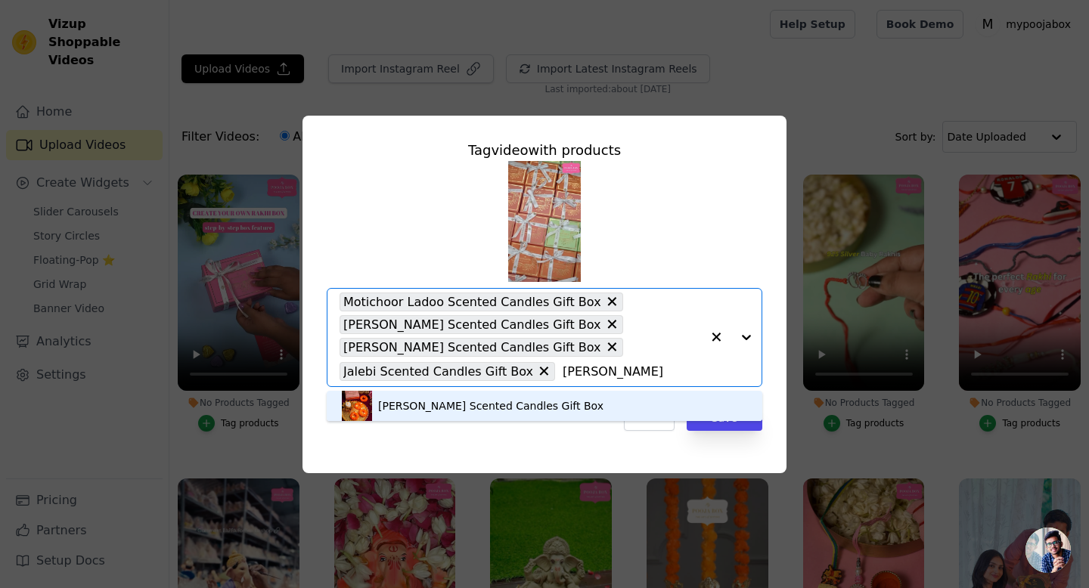
click at [506, 405] on div "[PERSON_NAME] Scented Candles Gift Box" at bounding box center [490, 405] width 225 height 15
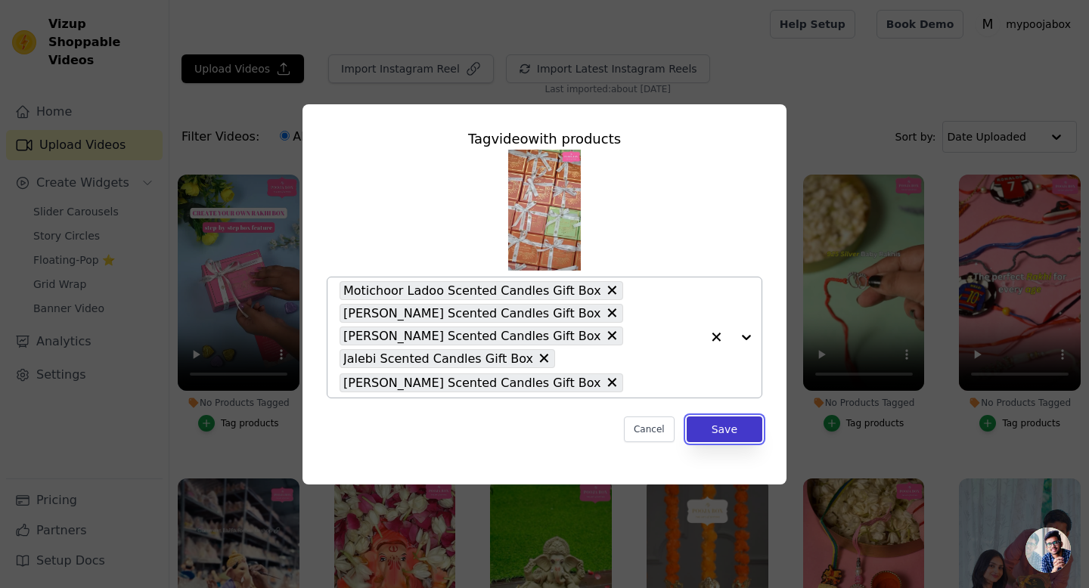
click at [709, 426] on button "Save" at bounding box center [725, 430] width 76 height 26
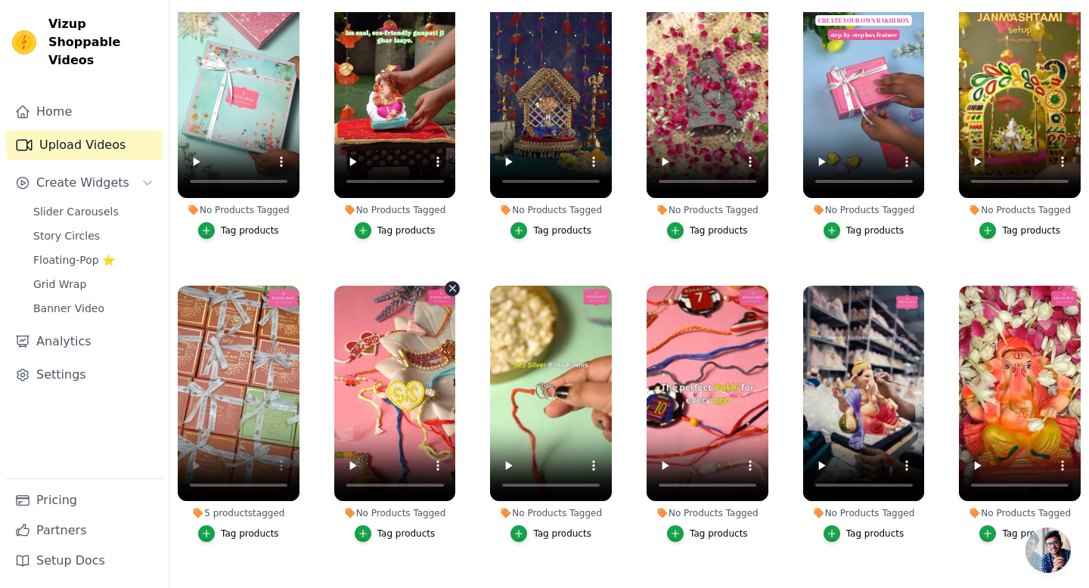
scroll to position [0, 0]
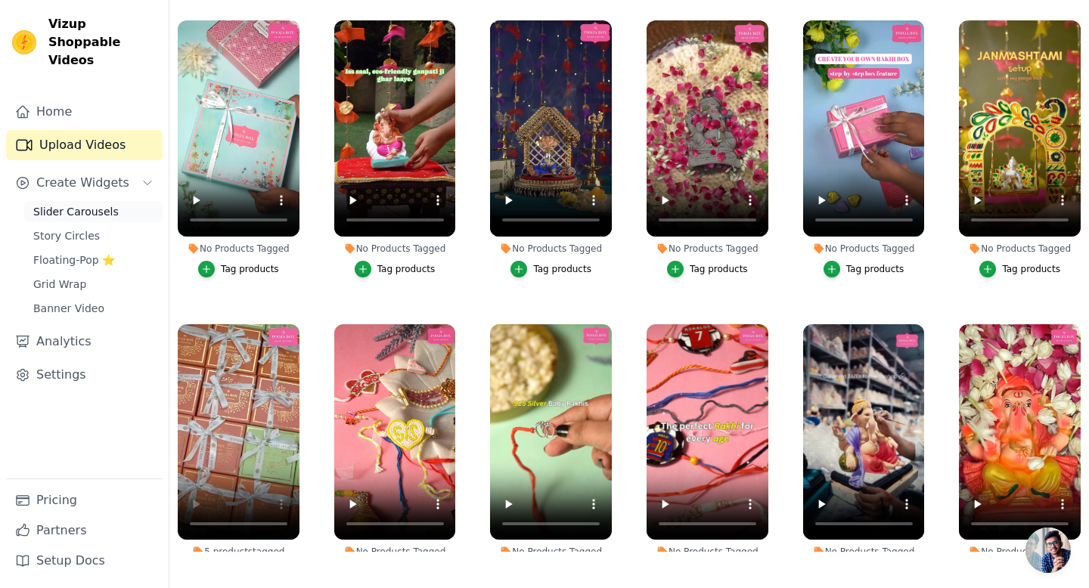
click at [68, 204] on span "Slider Carousels" at bounding box center [75, 211] width 85 height 15
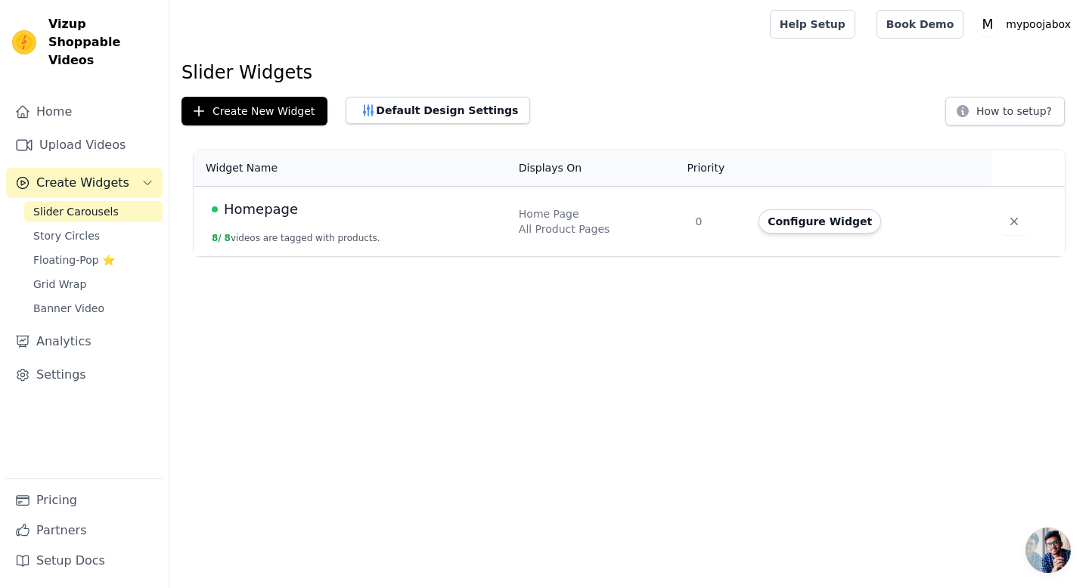
click at [237, 209] on span "Homepage" at bounding box center [261, 209] width 74 height 21
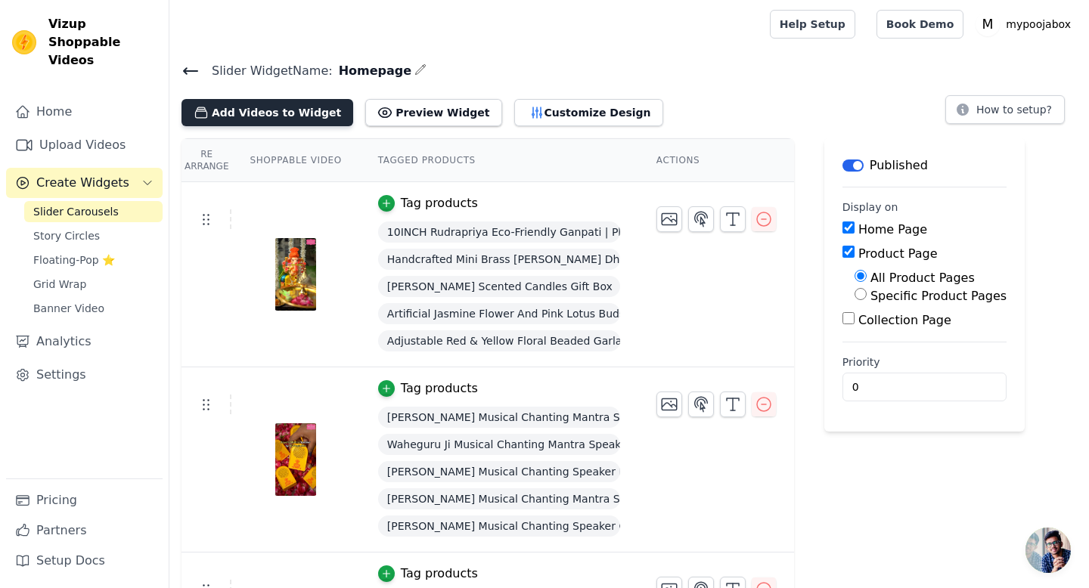
click at [283, 107] on button "Add Videos to Widget" at bounding box center [267, 112] width 172 height 27
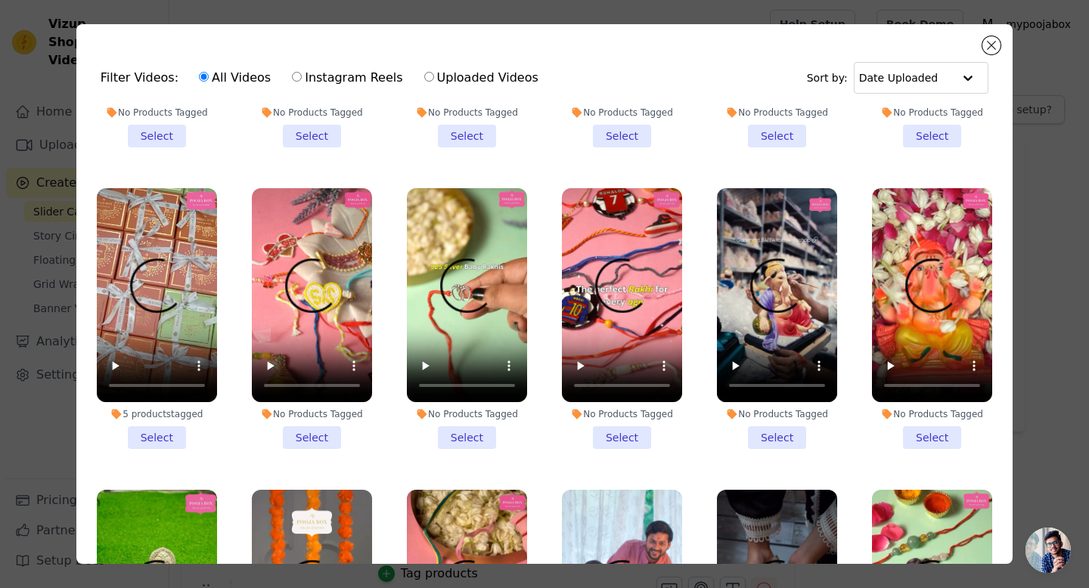
scroll to position [230, 0]
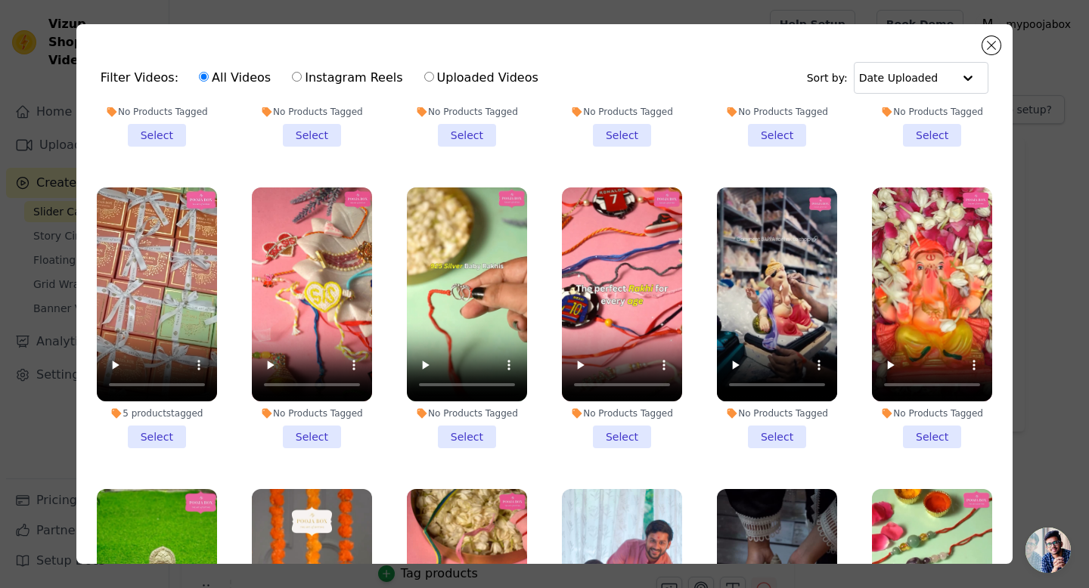
click at [157, 433] on li "5 products tagged Select" at bounding box center [157, 318] width 120 height 261
click at [0, 0] on input "5 products tagged Select" at bounding box center [0, 0] width 0 height 0
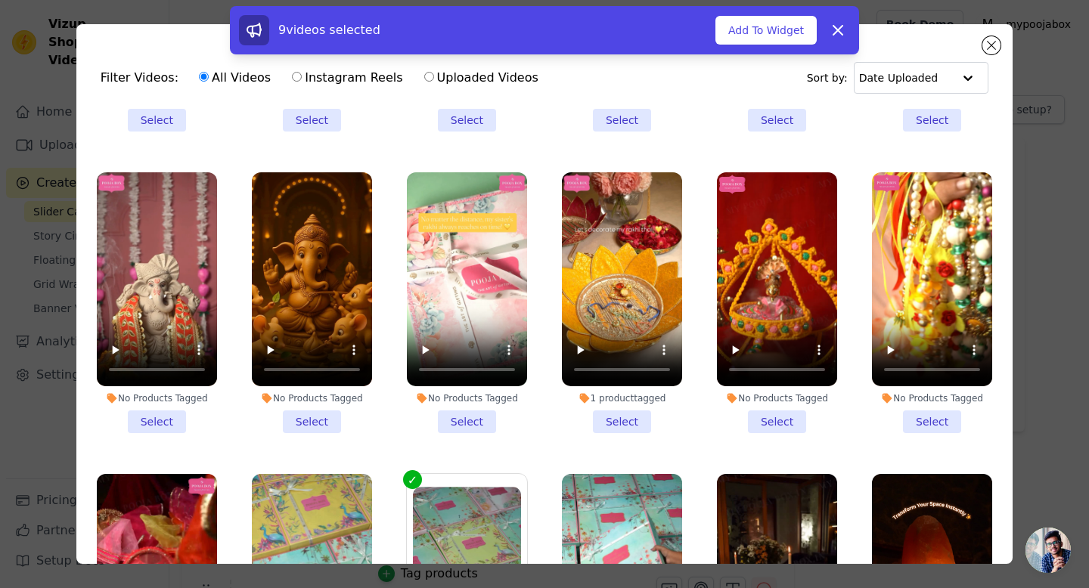
scroll to position [1151, 0]
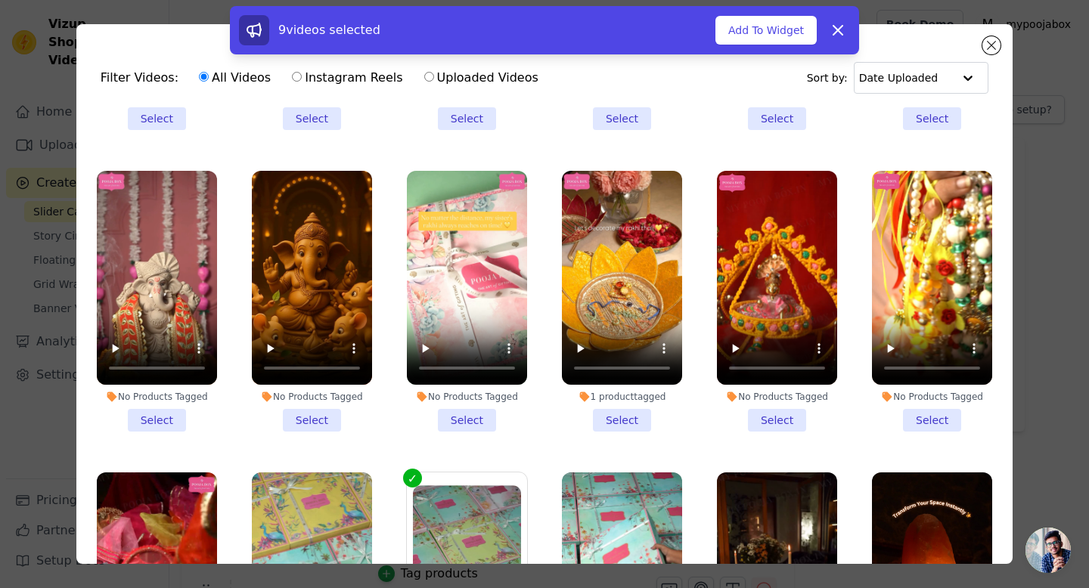
click at [631, 421] on li "1 product tagged Select" at bounding box center [622, 301] width 120 height 261
click at [0, 0] on input "1 product tagged Select" at bounding box center [0, 0] width 0 height 0
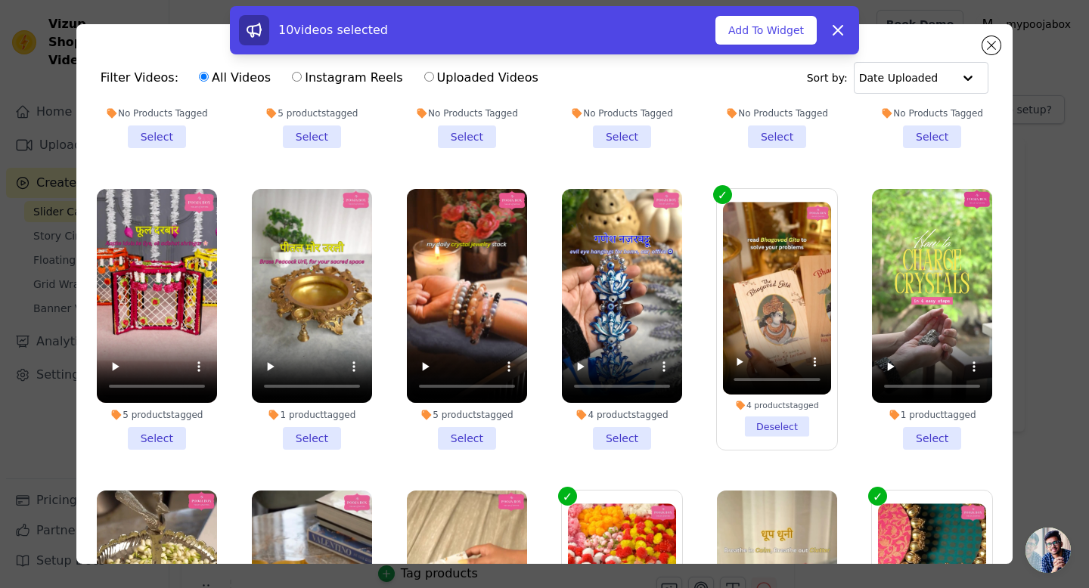
scroll to position [2653, 0]
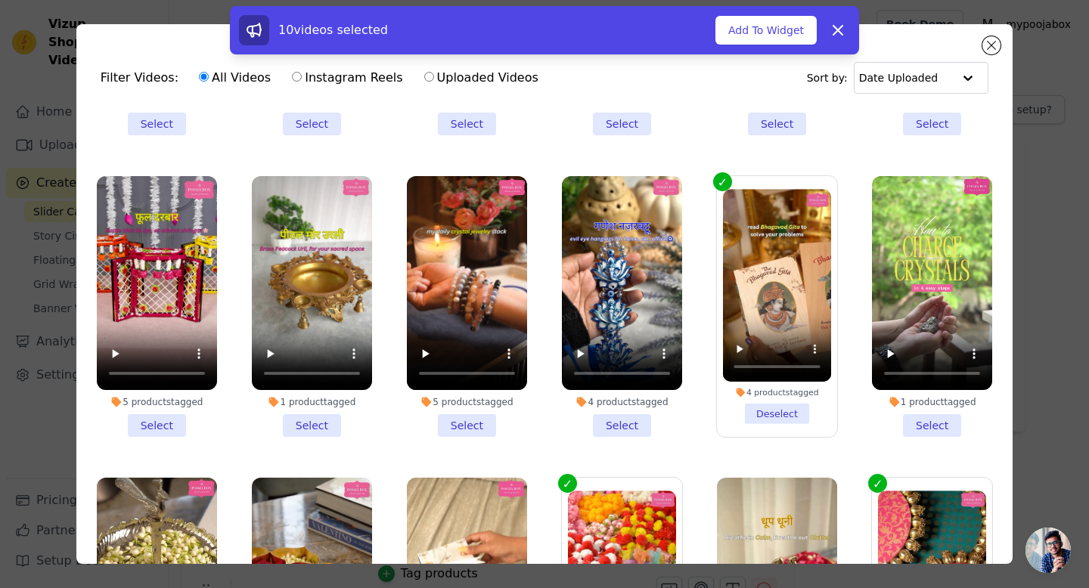
click at [142, 426] on li "5 products tagged Select" at bounding box center [157, 306] width 120 height 261
click at [0, 0] on input "5 products tagged Select" at bounding box center [0, 0] width 0 height 0
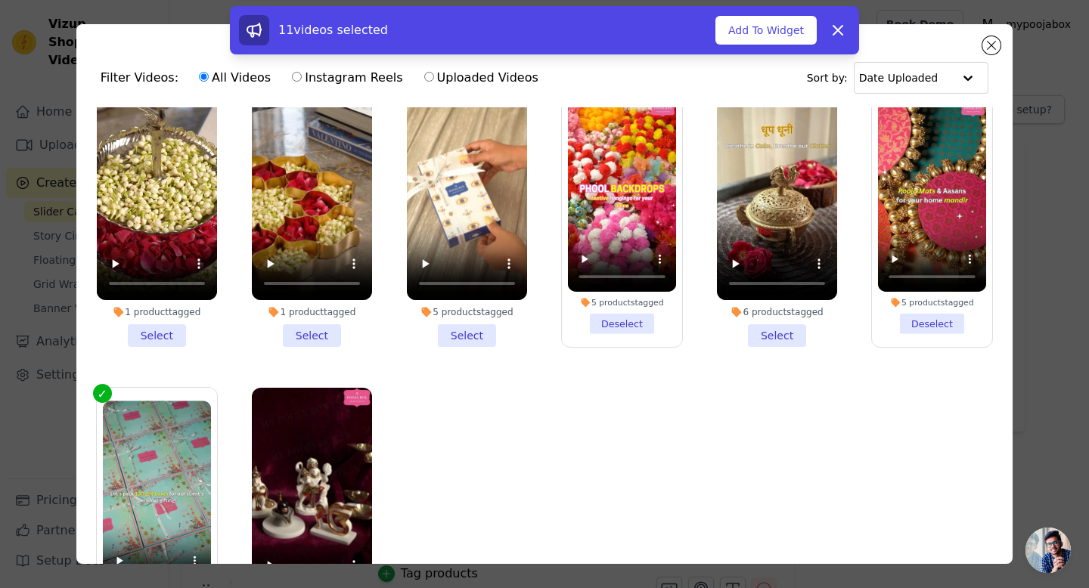
scroll to position [3078, 0]
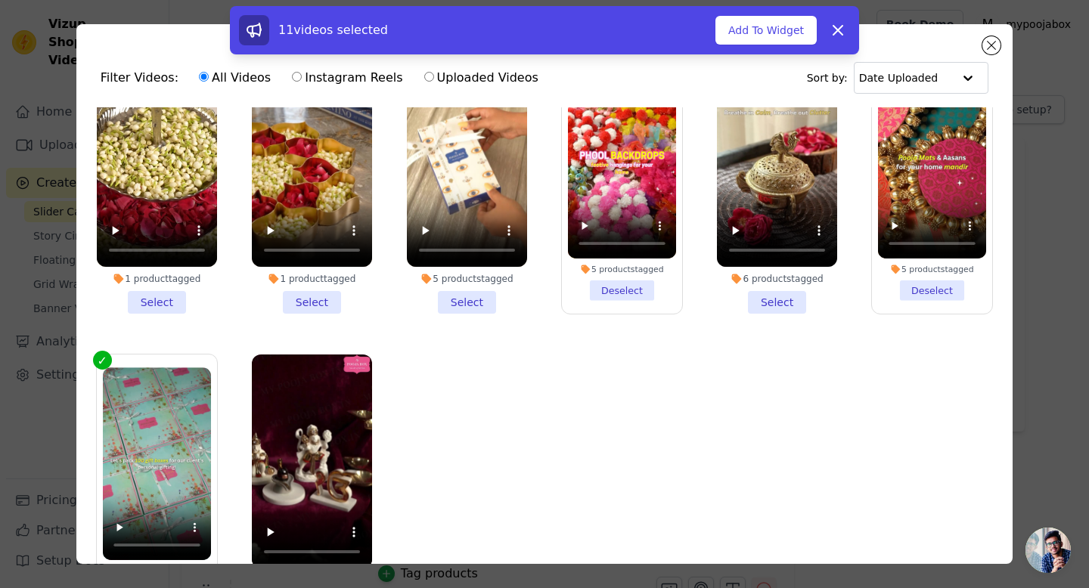
click at [297, 304] on li "1 product tagged Select" at bounding box center [312, 183] width 120 height 261
click at [0, 0] on input "1 product tagged Select" at bounding box center [0, 0] width 0 height 0
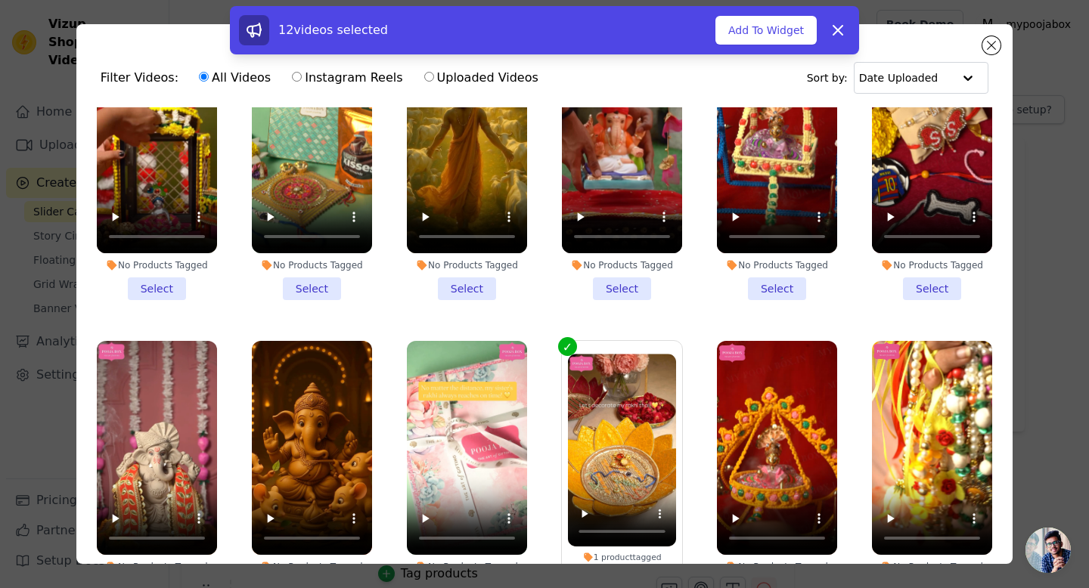
scroll to position [764, 0]
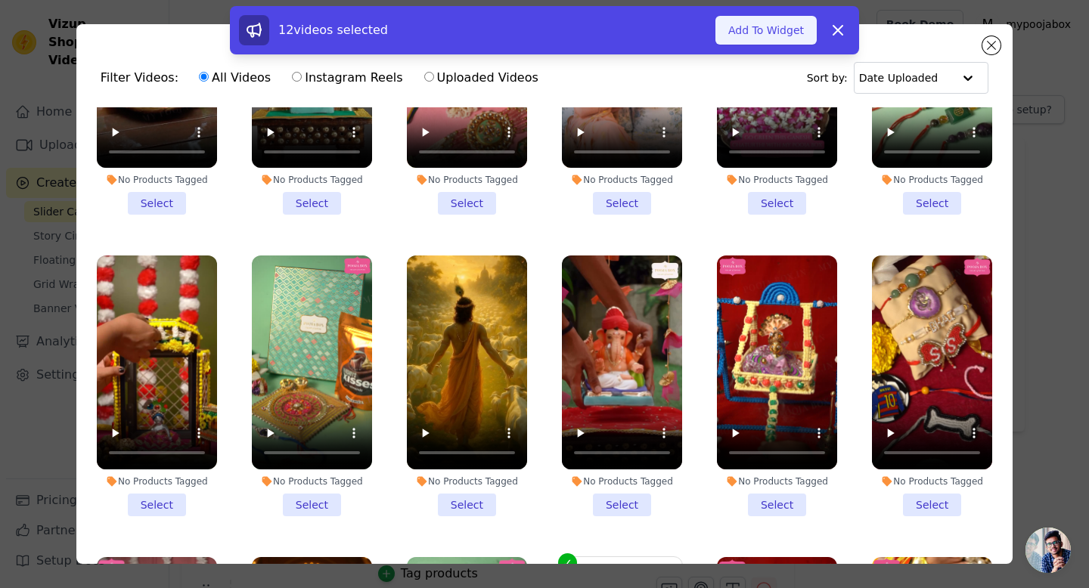
click at [757, 33] on button "Add To Widget" at bounding box center [765, 30] width 101 height 29
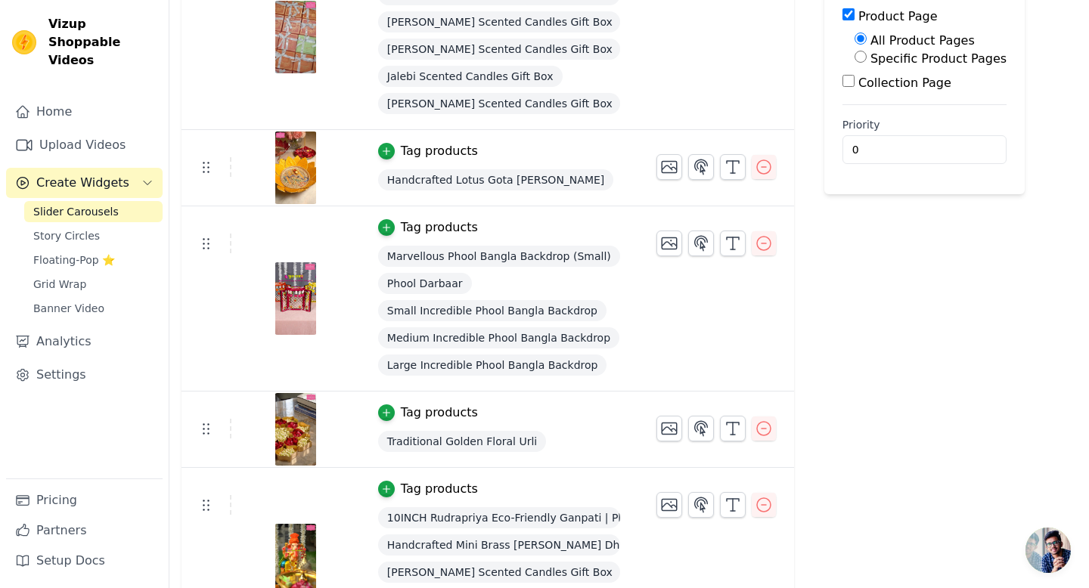
scroll to position [0, 0]
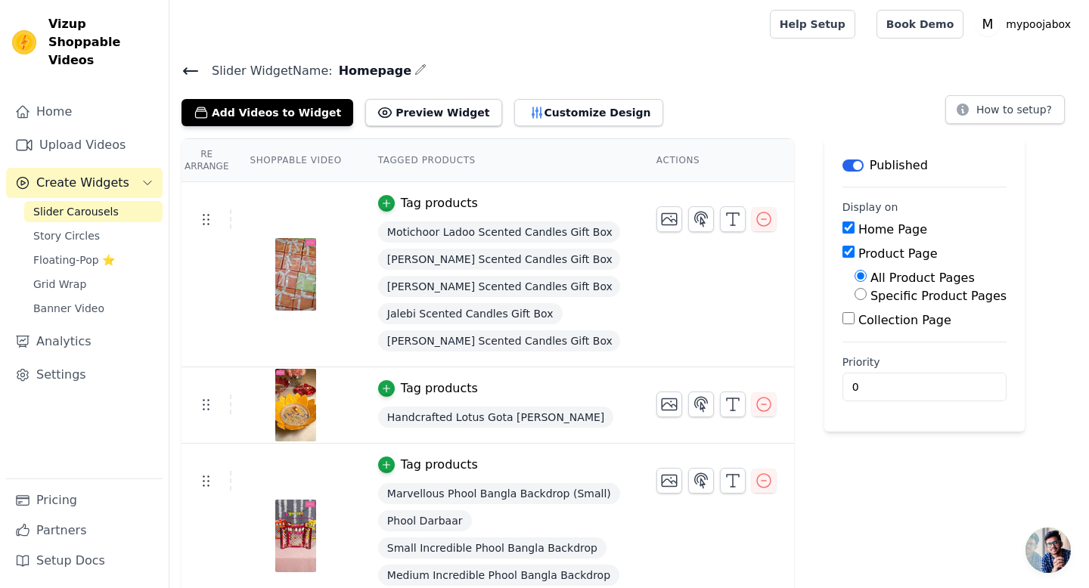
click at [732, 106] on div "Add Videos to Widget Preview Widget Customize Design How to setup?" at bounding box center [628, 109] width 895 height 33
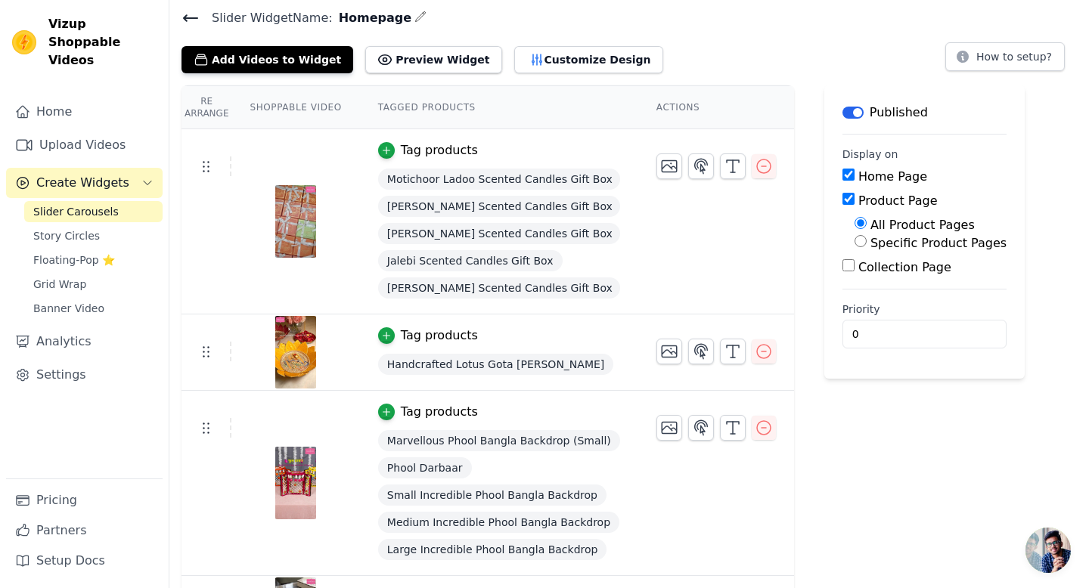
scroll to position [51, 0]
